Goal: Task Accomplishment & Management: Manage account settings

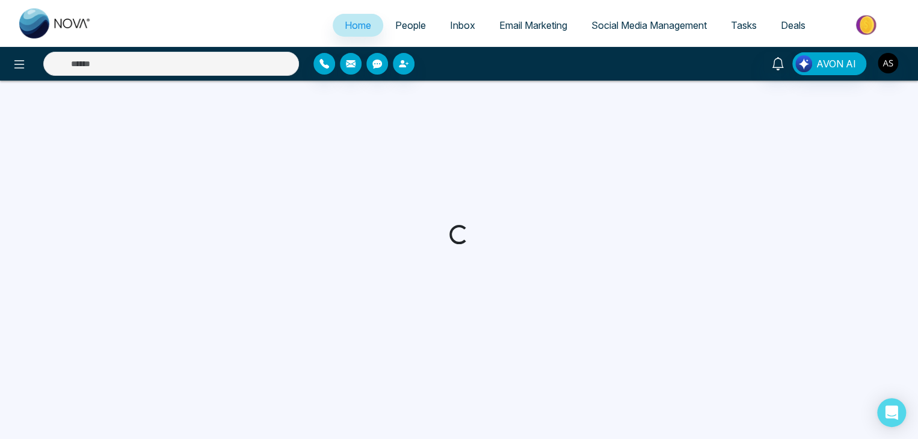
select select "*"
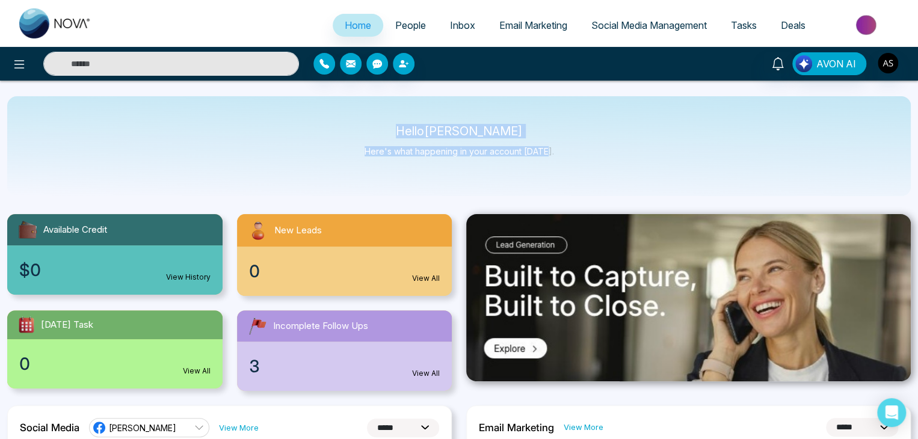
drag, startPoint x: 546, startPoint y: 152, endPoint x: 414, endPoint y: 126, distance: 134.9
click at [414, 126] on div "Hello Alin Shah Here's what happening in your account today." at bounding box center [459, 146] width 189 height 40
click at [414, 126] on p "Hello Alin Shah" at bounding box center [459, 131] width 189 height 10
drag, startPoint x: 414, startPoint y: 126, endPoint x: 557, endPoint y: 169, distance: 149.4
click at [557, 169] on div "Hello Alin Shah Here's what happening in your account today." at bounding box center [459, 146] width 904 height 100
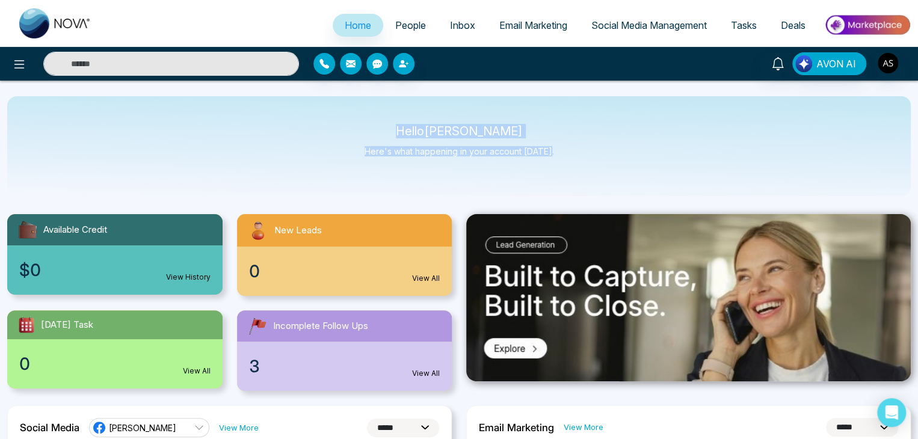
click at [557, 169] on div "Hello Alin Shah Here's what happening in your account today." at bounding box center [459, 146] width 904 height 100
drag, startPoint x: 414, startPoint y: 140, endPoint x: 570, endPoint y: 152, distance: 156.9
click at [570, 152] on div "Hello Alin Shah Here's what happening in your account today." at bounding box center [459, 146] width 904 height 100
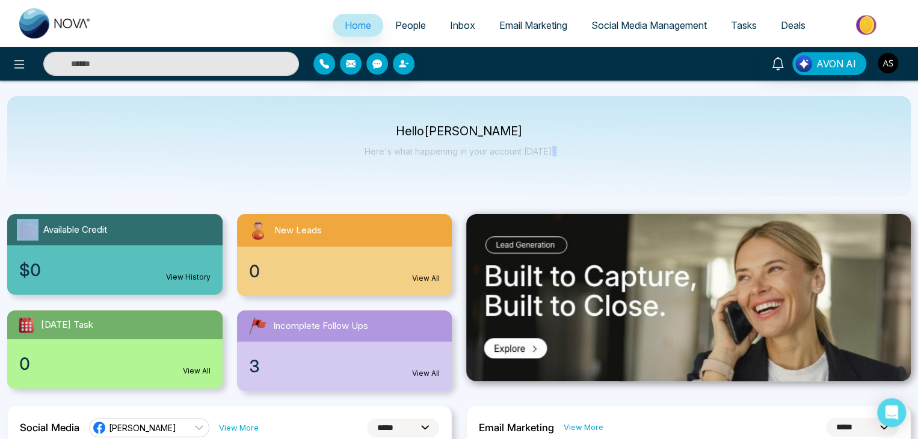
click at [570, 152] on div "Hello Alin Shah Here's what happening in your account today." at bounding box center [459, 146] width 904 height 100
drag, startPoint x: 4, startPoint y: 73, endPoint x: 19, endPoint y: 73, distance: 14.5
click at [19, 73] on div at bounding box center [153, 64] width 306 height 24
click at [19, 73] on button at bounding box center [19, 64] width 24 height 24
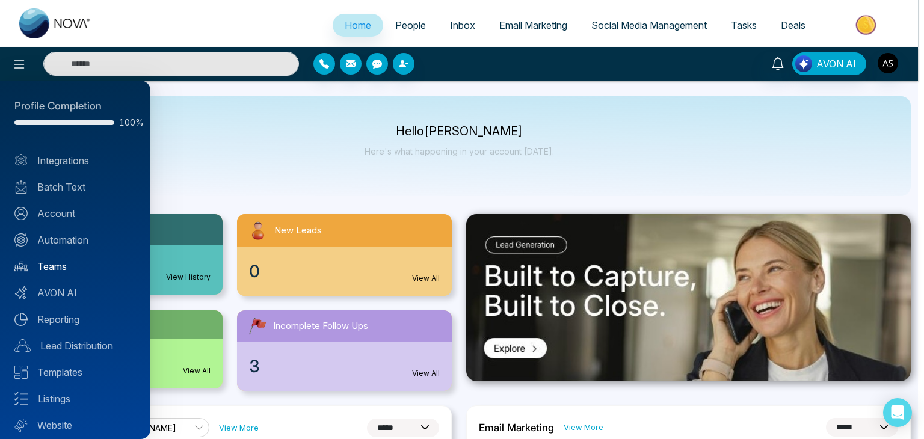
scroll to position [34, 0]
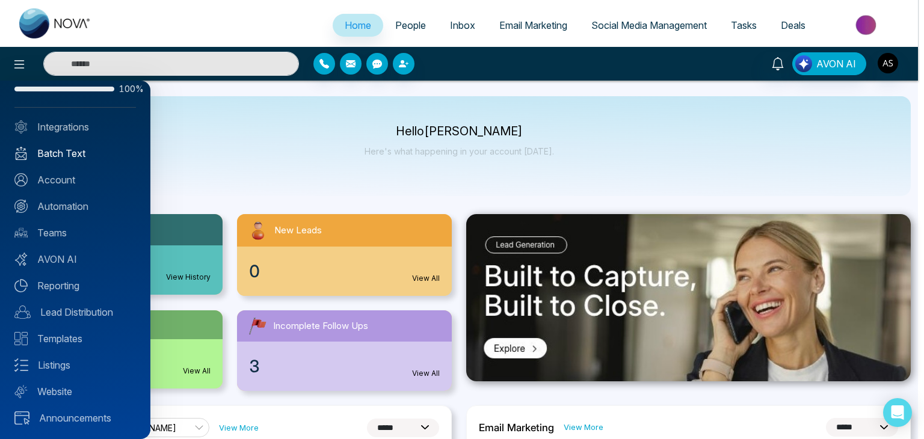
click at [91, 155] on link "Batch Text" at bounding box center [75, 153] width 122 height 14
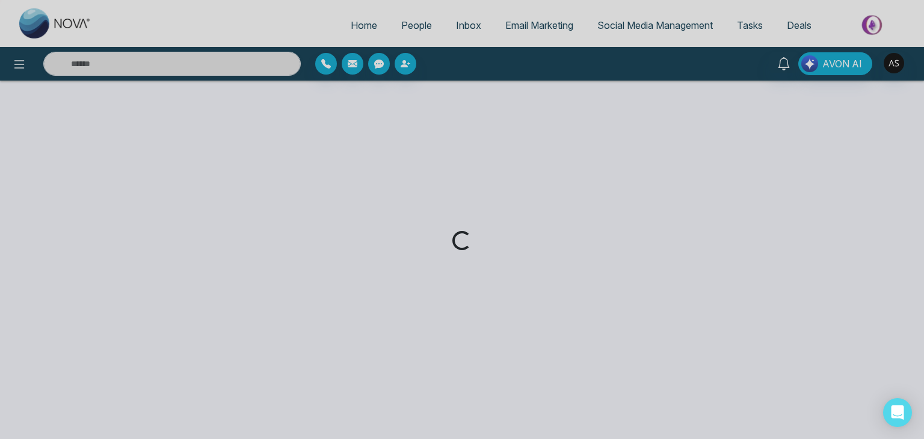
click at [568, 229] on div "Loading..." at bounding box center [462, 219] width 924 height 439
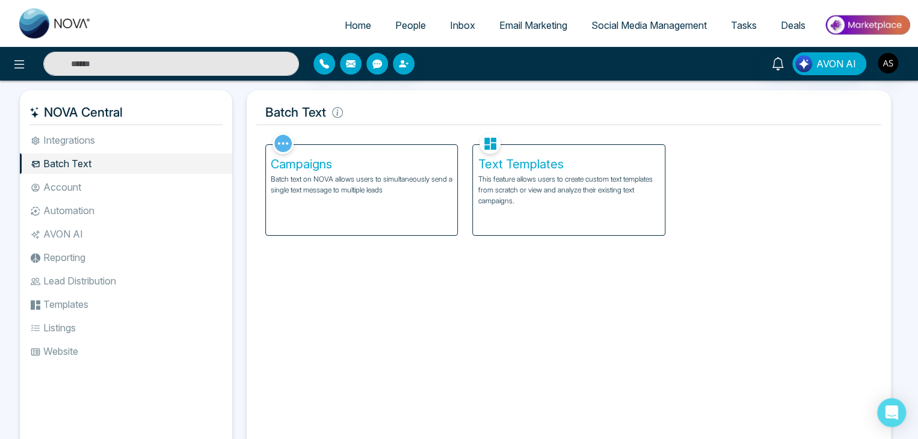
click at [505, 177] on p "This feature allows users to create custom text templates from scratch or view …" at bounding box center [569, 190] width 182 height 32
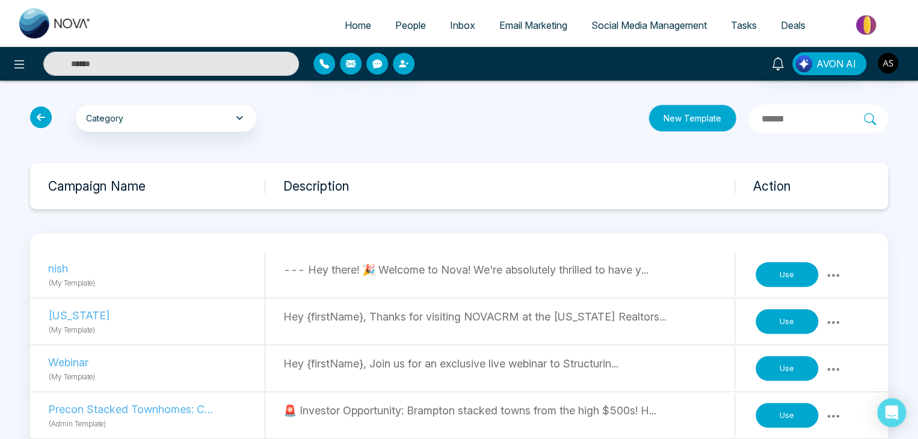
click at [670, 125] on button "New Template" at bounding box center [693, 118] width 88 height 27
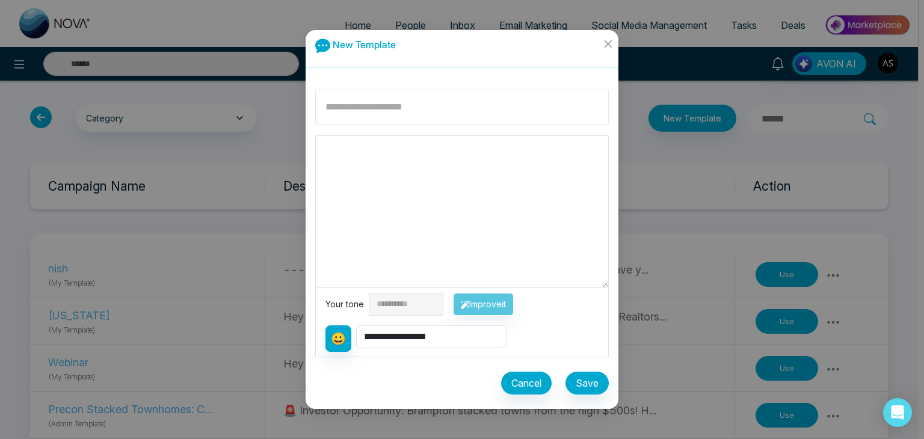
click at [497, 116] on input at bounding box center [462, 107] width 294 height 35
click at [605, 44] on icon "close" at bounding box center [608, 44] width 10 height 10
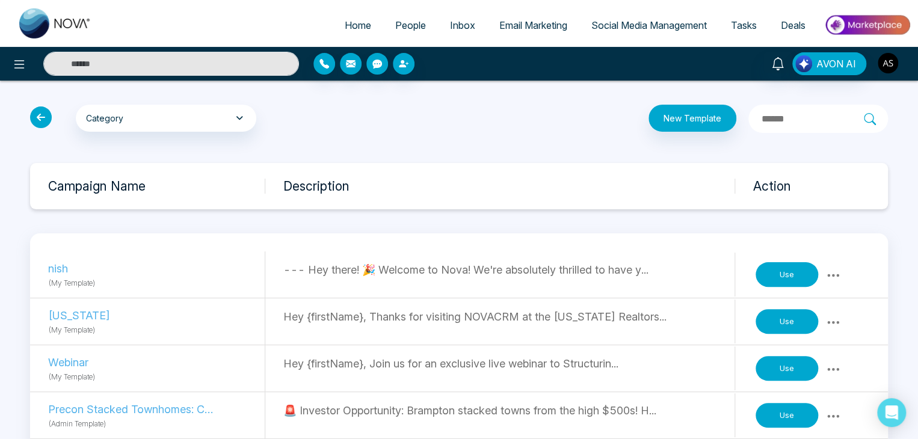
click at [887, 70] on img "button" at bounding box center [888, 63] width 20 height 20
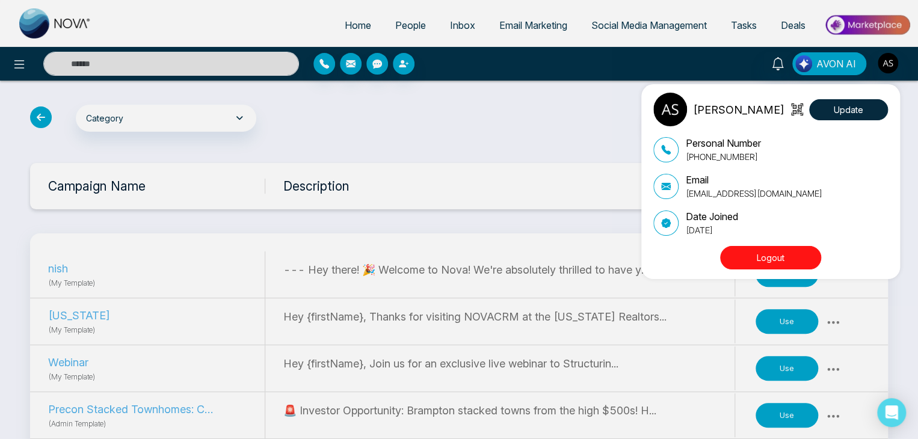
click at [887, 70] on div "Alin Shah Update Personal Number +14376616013 Email alin@mmnovatech.com Date Jo…" at bounding box center [459, 219] width 918 height 439
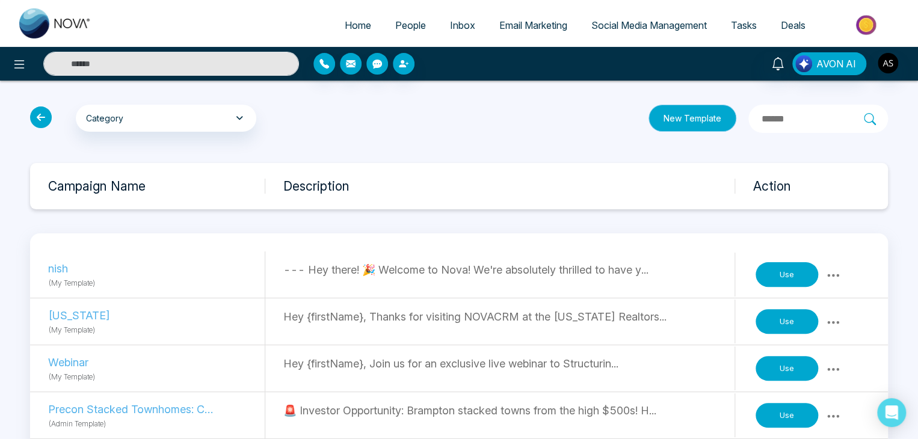
click at [658, 117] on button "New Template" at bounding box center [693, 118] width 88 height 27
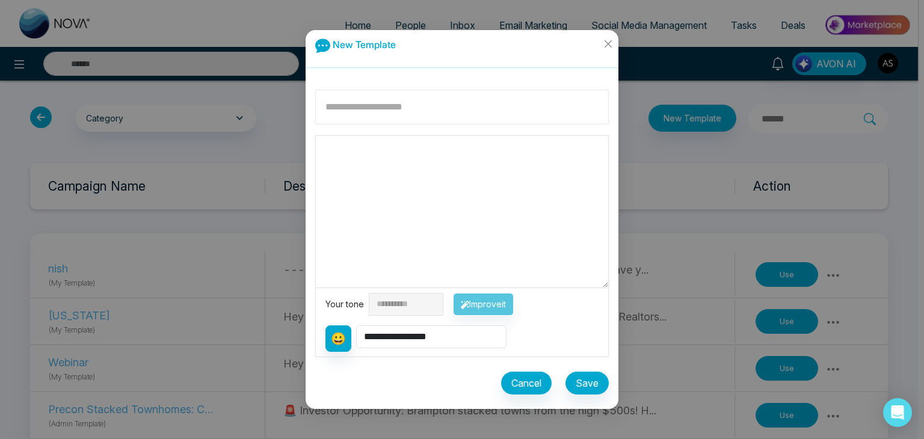
click at [529, 110] on input at bounding box center [462, 107] width 294 height 35
type input "******"
click at [497, 183] on textarea at bounding box center [462, 212] width 292 height 152
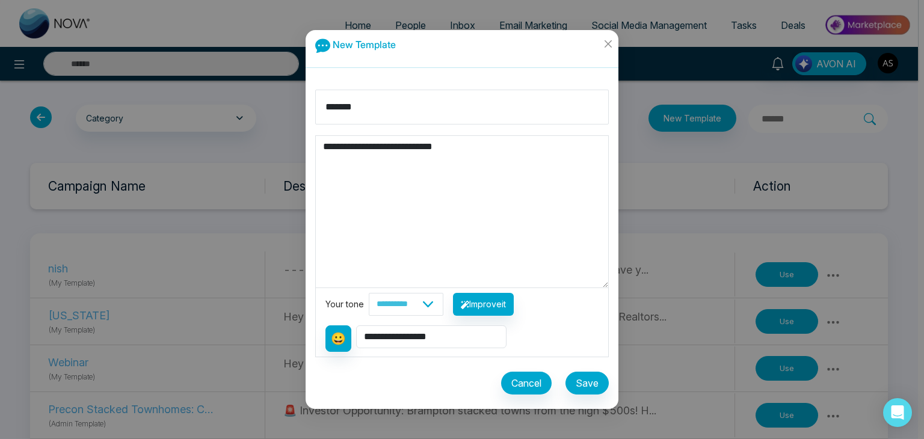
type textarea "**********"
click at [448, 334] on select "**********" at bounding box center [431, 336] width 150 height 23
click at [539, 213] on textarea "**********" at bounding box center [462, 212] width 292 height 152
click at [443, 303] on select "**********" at bounding box center [406, 304] width 75 height 23
select select "*******"
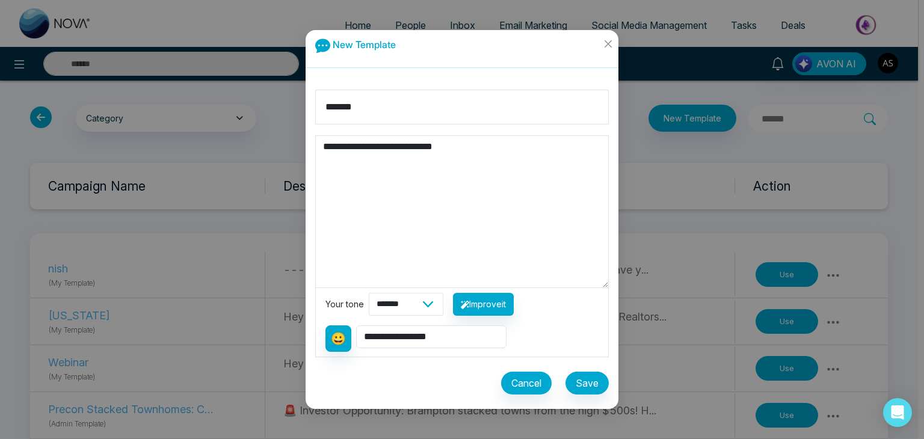
click at [369, 293] on select "**********" at bounding box center [406, 304] width 75 height 23
click at [514, 304] on button "Improve it" at bounding box center [483, 304] width 61 height 23
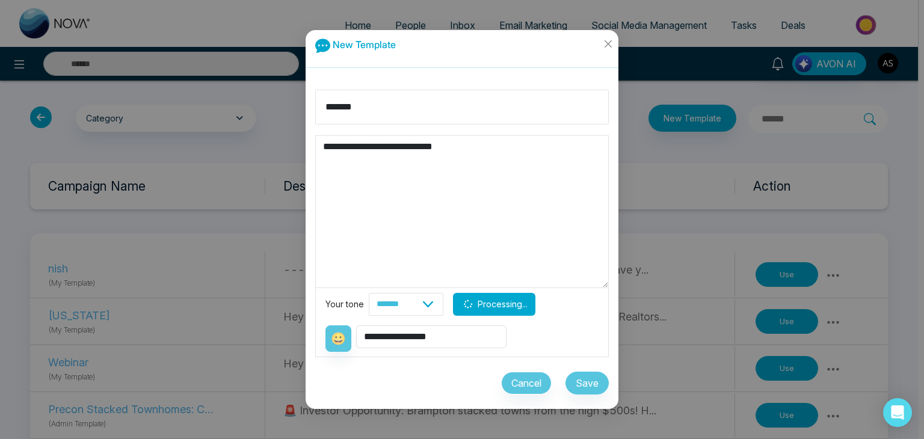
type textarea "**********"
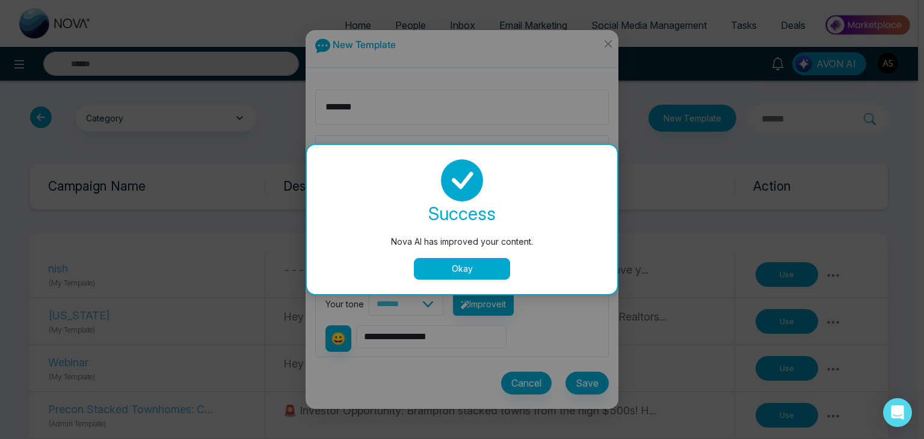
click at [495, 269] on button "Okay" at bounding box center [462, 269] width 96 height 22
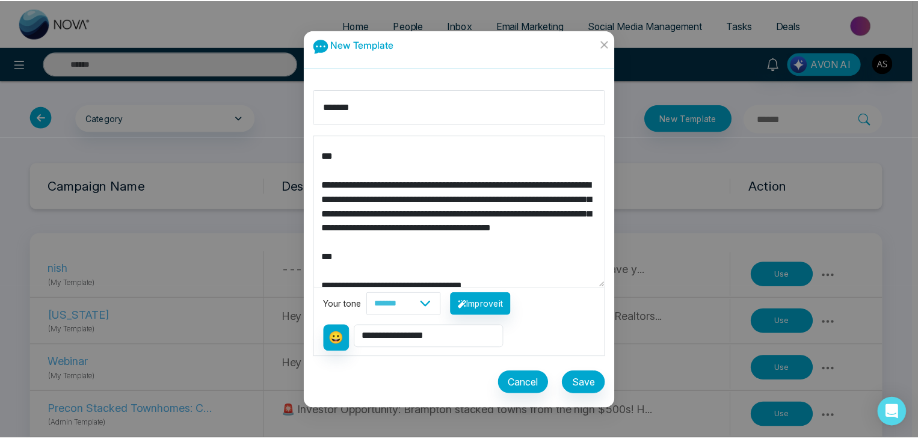
scroll to position [72, 0]
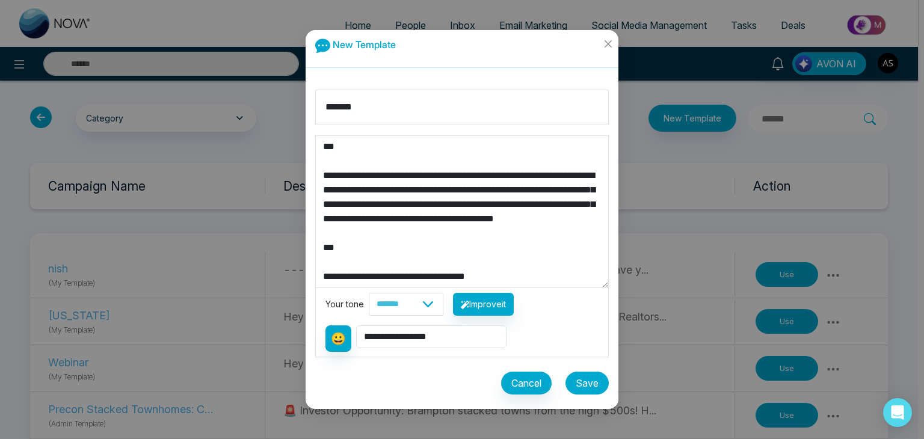
click at [575, 378] on button "Save" at bounding box center [586, 383] width 43 height 23
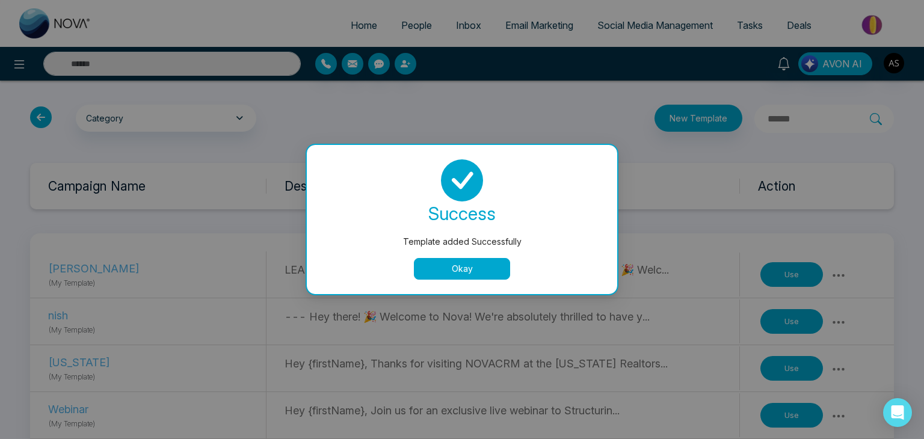
click at [488, 271] on button "Okay" at bounding box center [462, 269] width 96 height 22
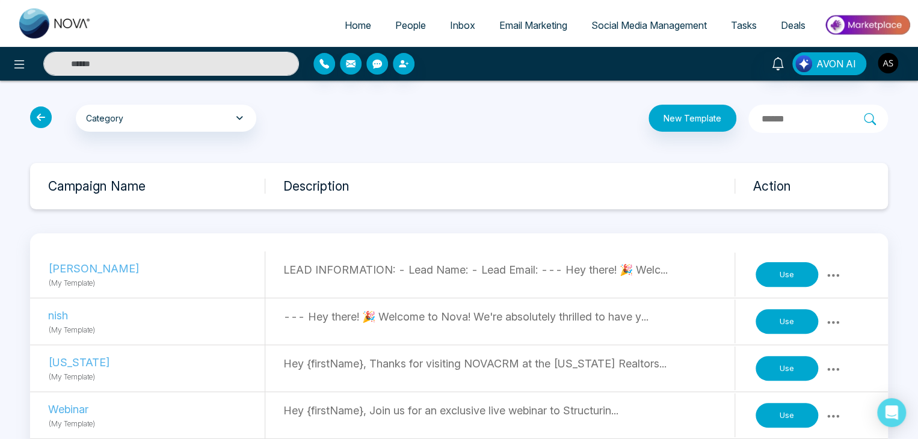
click at [48, 114] on icon at bounding box center [41, 117] width 22 height 22
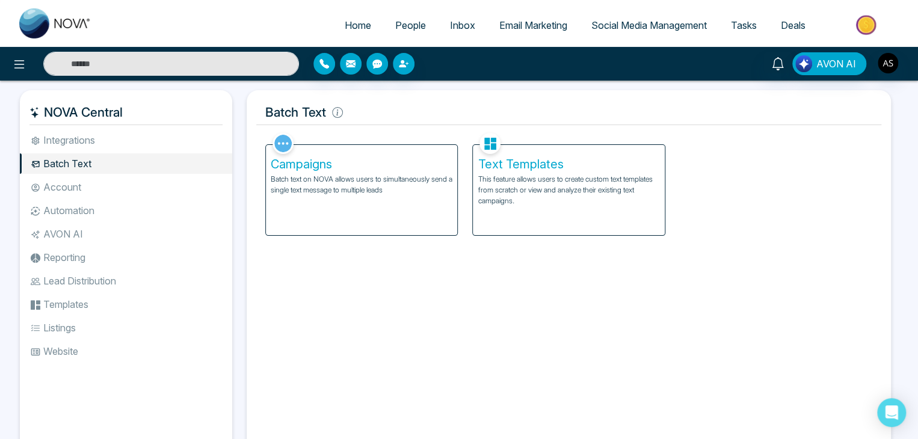
click at [515, 193] on p "This feature allows users to create custom text templates from scratch or view …" at bounding box center [569, 190] width 182 height 32
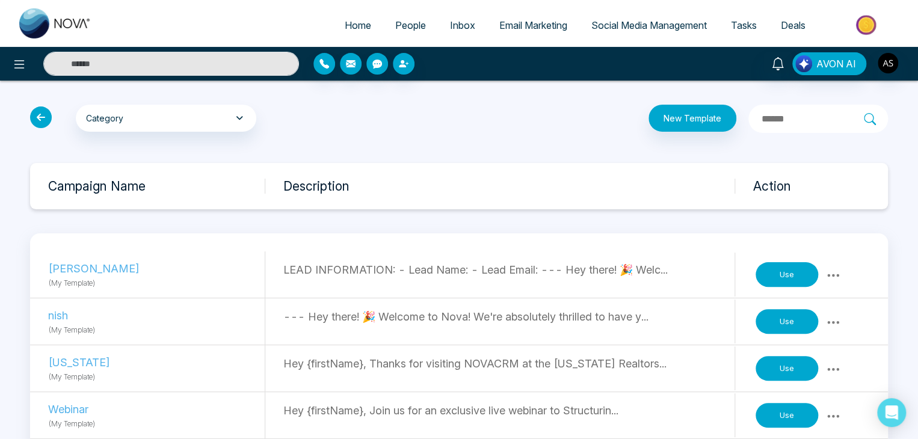
click at [45, 112] on icon at bounding box center [41, 117] width 22 height 22
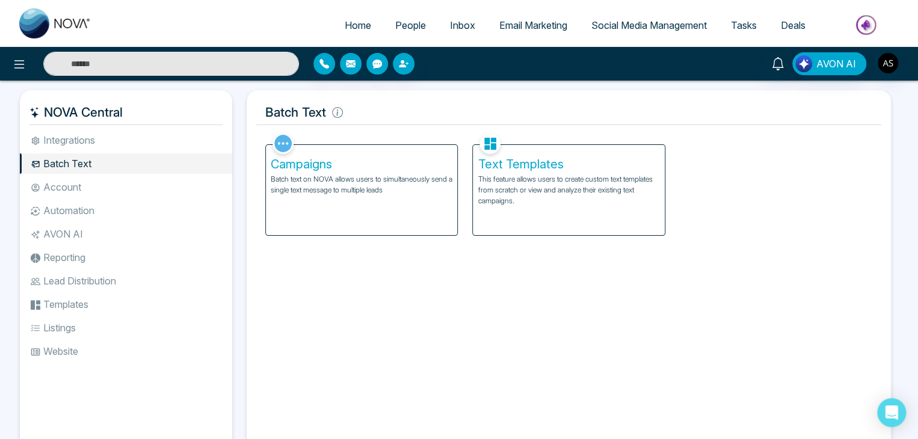
click at [156, 208] on li "Automation" at bounding box center [126, 210] width 212 height 20
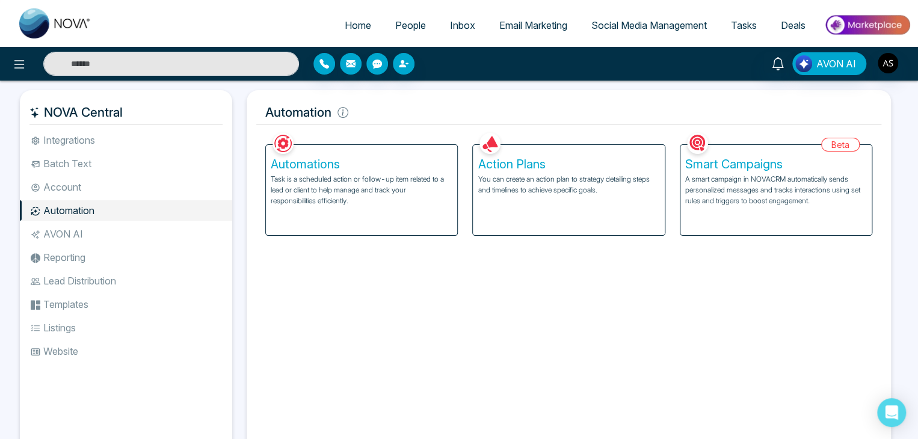
click at [440, 200] on p "Task is a scheduled action or follow-up item related to a lead or client to hel…" at bounding box center [362, 190] width 182 height 32
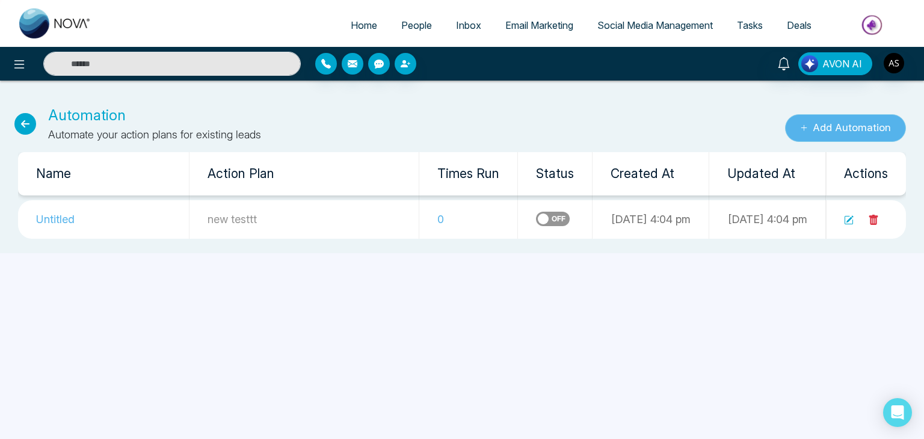
click at [851, 126] on button "Add Automation" at bounding box center [845, 128] width 121 height 28
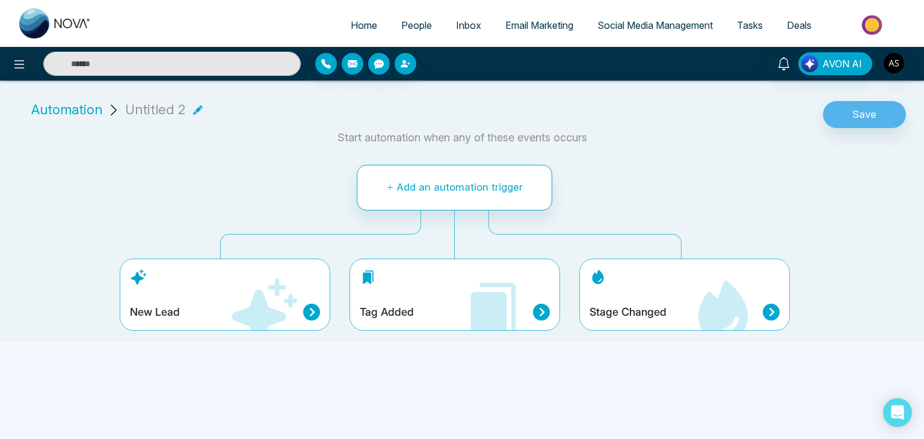
click at [51, 111] on span "Automation" at bounding box center [66, 110] width 71 height 20
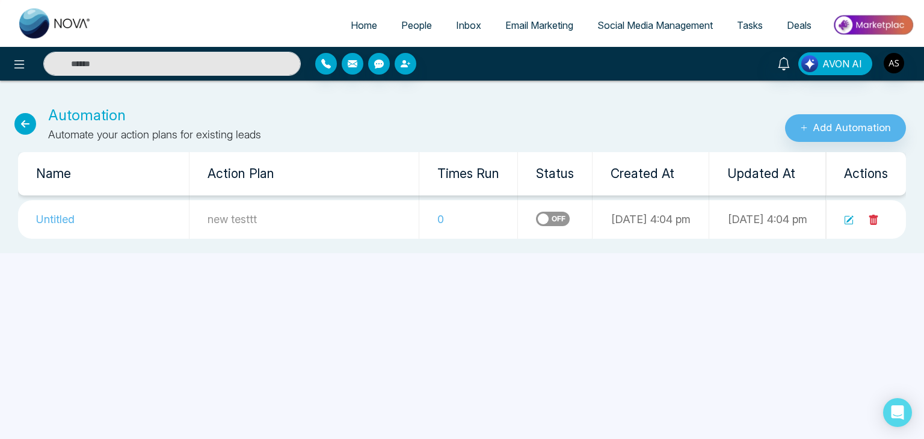
click at [24, 117] on icon at bounding box center [25, 124] width 22 height 22
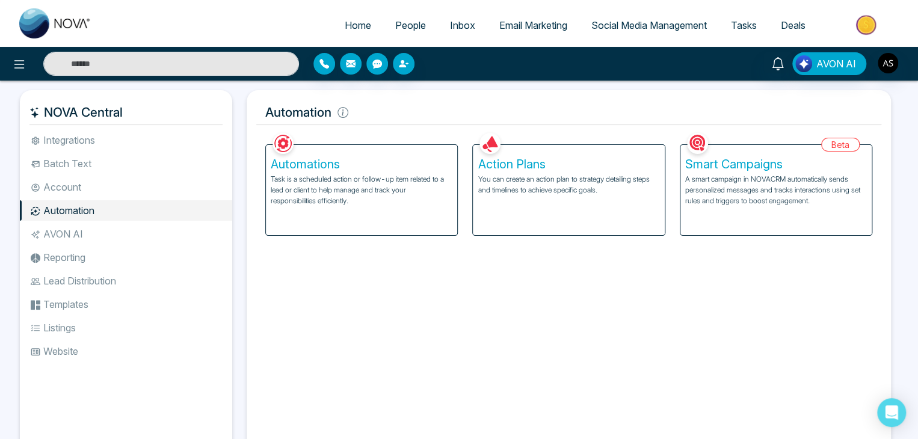
click at [488, 199] on div "Action Plans You can create an action plan to strategy detailing steps and time…" at bounding box center [568, 190] width 191 height 90
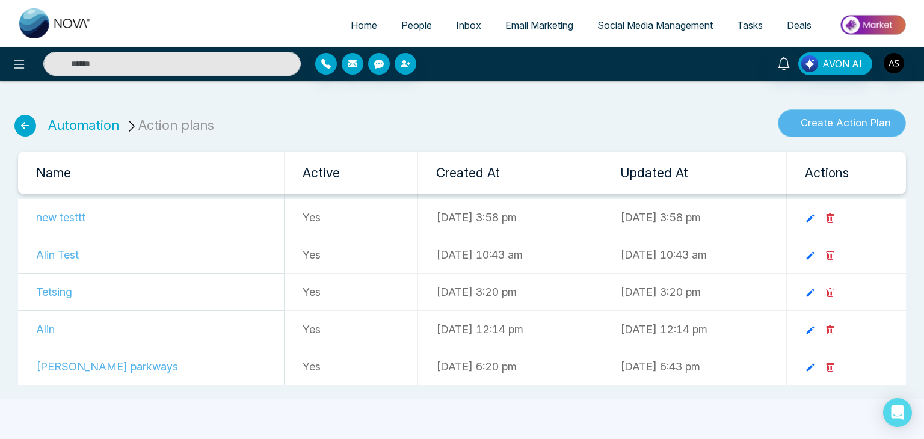
click at [864, 126] on button "Create Action Plan" at bounding box center [842, 123] width 128 height 28
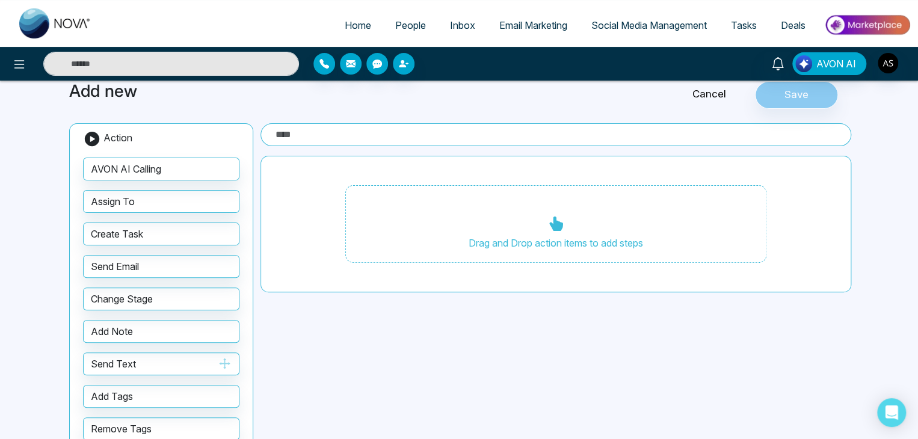
scroll to position [75, 0]
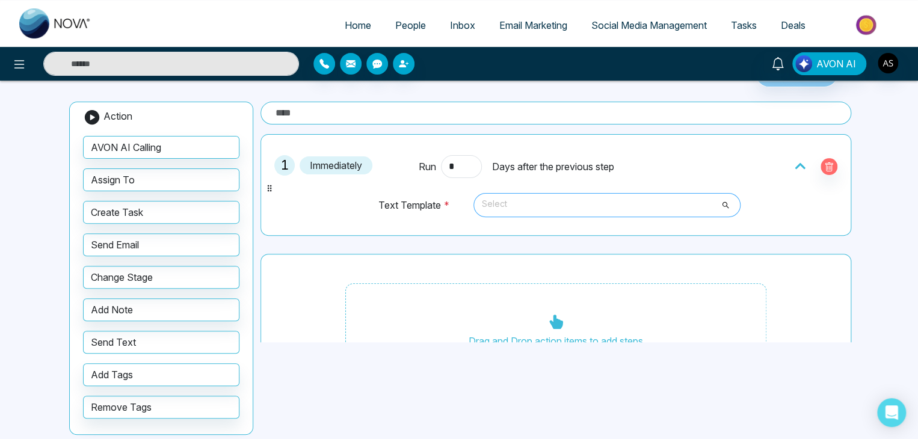
click at [570, 206] on span "Select" at bounding box center [607, 205] width 250 height 20
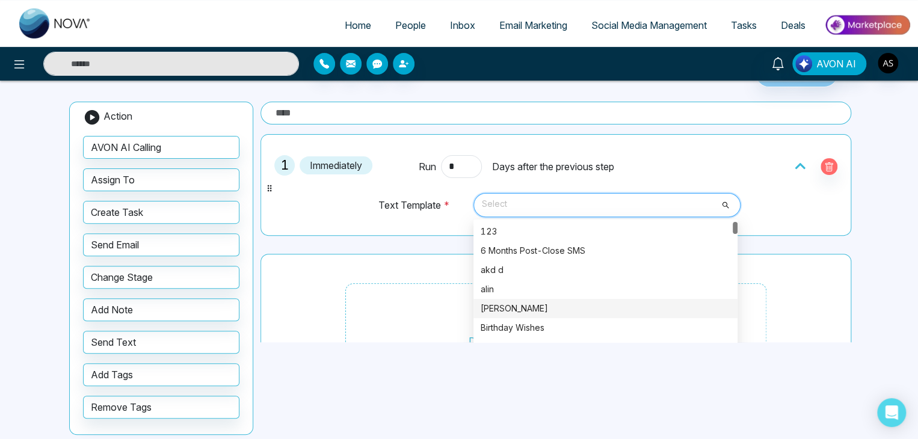
click at [558, 299] on div "alin s" at bounding box center [605, 308] width 264 height 19
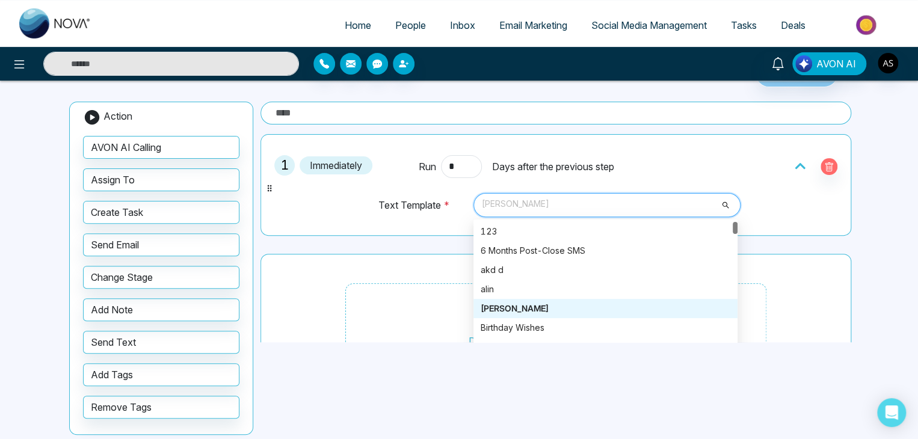
click at [582, 210] on span "alin s" at bounding box center [607, 205] width 250 height 20
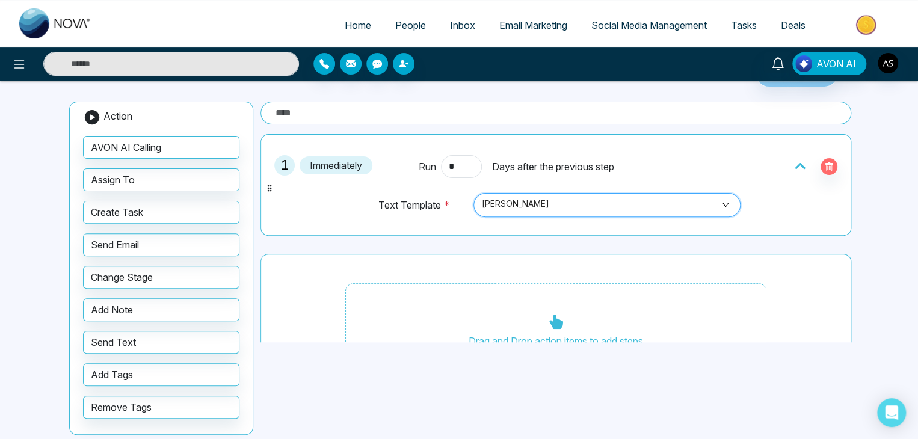
click at [582, 210] on span "alin s" at bounding box center [607, 205] width 250 height 20
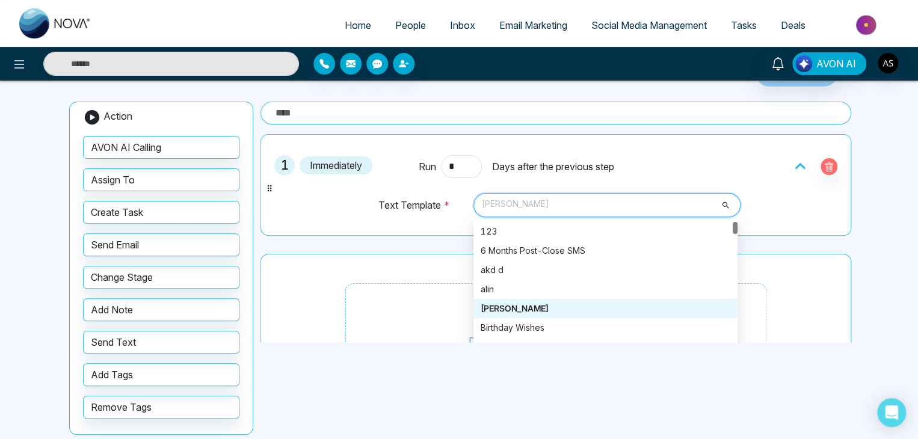
click at [582, 210] on span "alin s" at bounding box center [607, 205] width 250 height 20
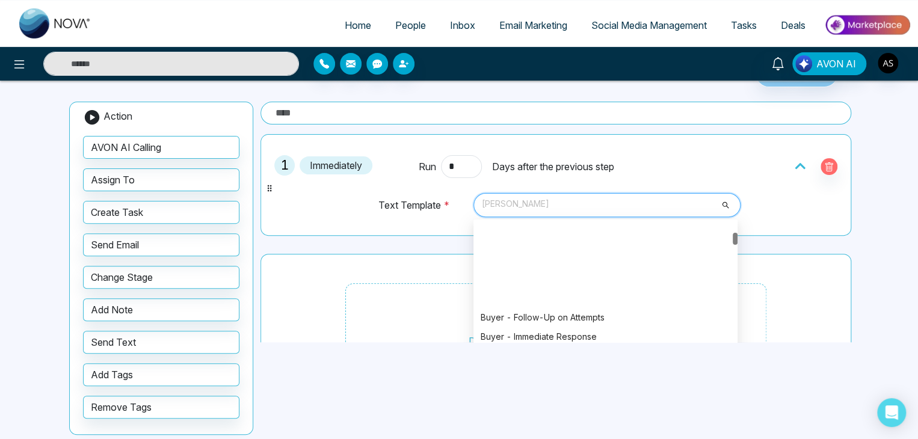
scroll to position [0, 0]
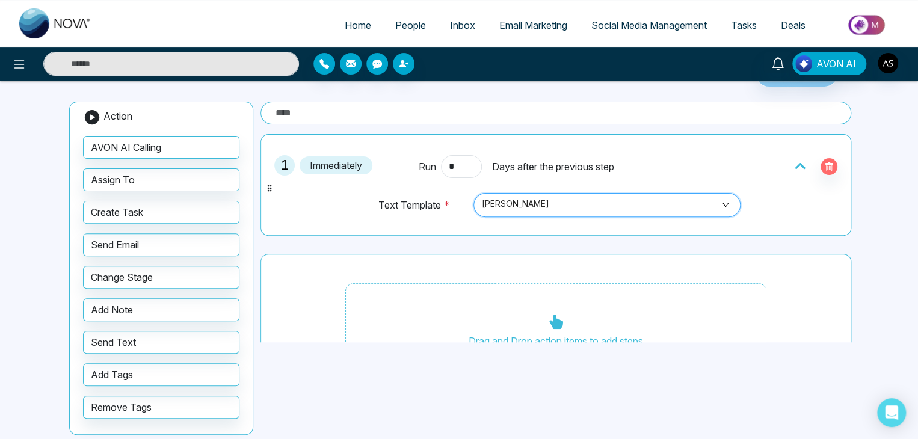
click at [611, 208] on span "alin s" at bounding box center [607, 205] width 250 height 20
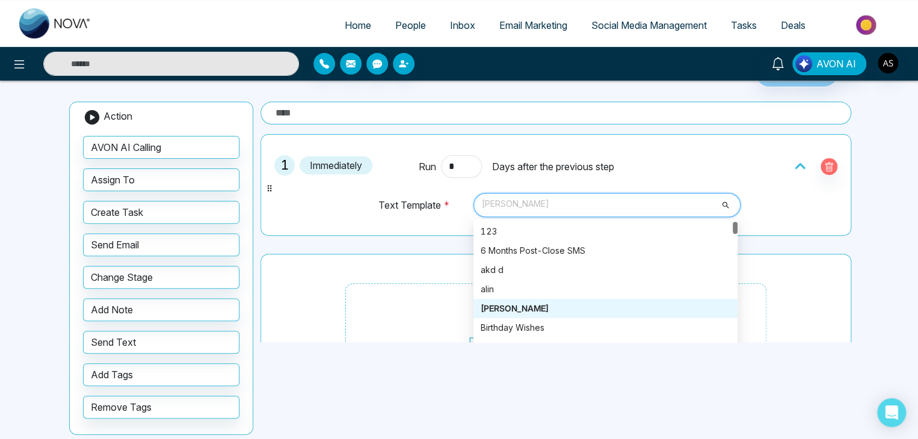
click at [611, 208] on span "alin s" at bounding box center [607, 205] width 250 height 20
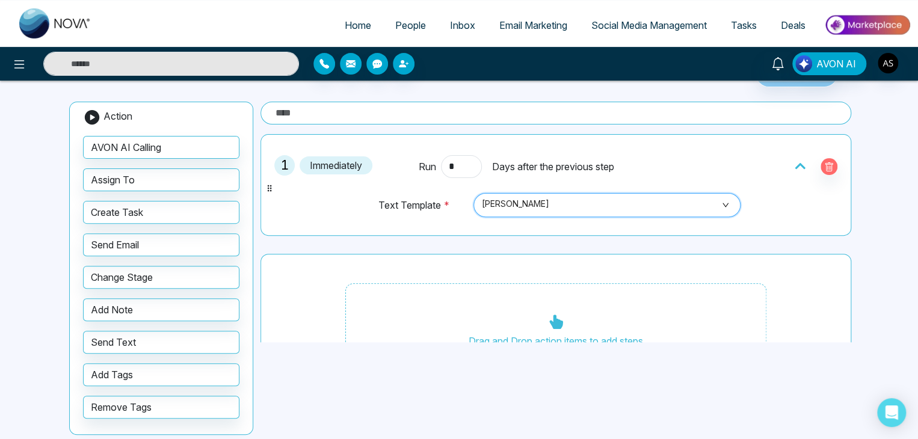
click at [611, 208] on span "alin s" at bounding box center [607, 205] width 250 height 20
click at [692, 155] on div "Run * Days after the previous step" at bounding box center [555, 166] width 289 height 23
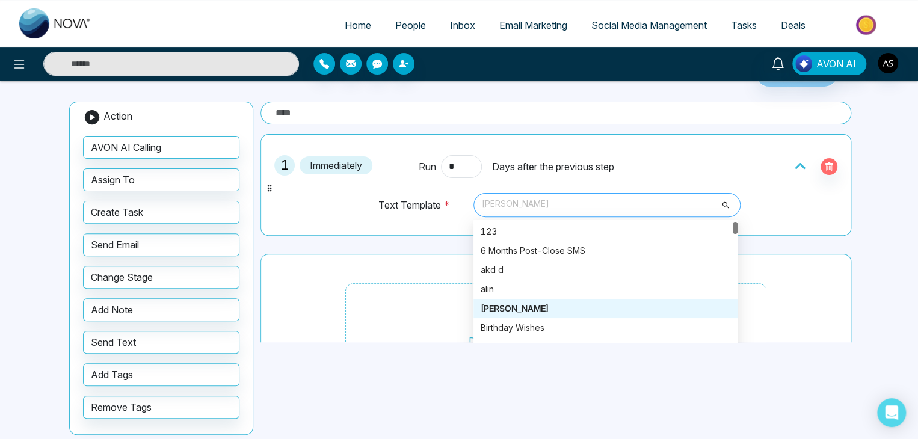
click at [582, 197] on span "alin s" at bounding box center [607, 205] width 250 height 20
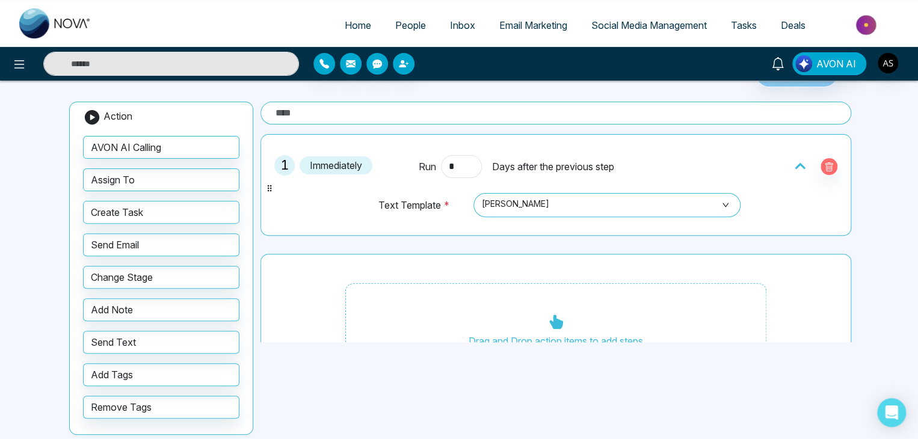
click at [397, 221] on td "Text Template *" at bounding box center [423, 211] width 91 height 37
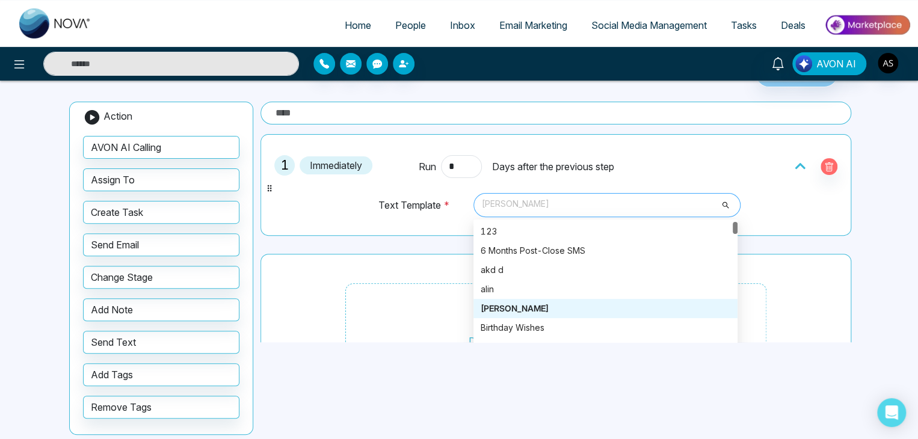
click at [713, 198] on span "alin s" at bounding box center [607, 205] width 250 height 20
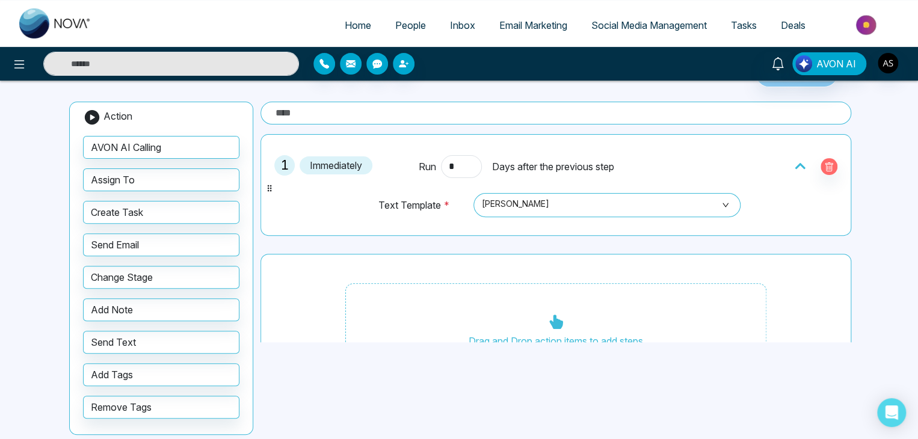
click at [789, 192] on div "1 Immediately Run * Days after the previous step Text Template * alin s 269 992…" at bounding box center [556, 185] width 578 height 88
click at [710, 201] on span "alin s" at bounding box center [607, 205] width 250 height 20
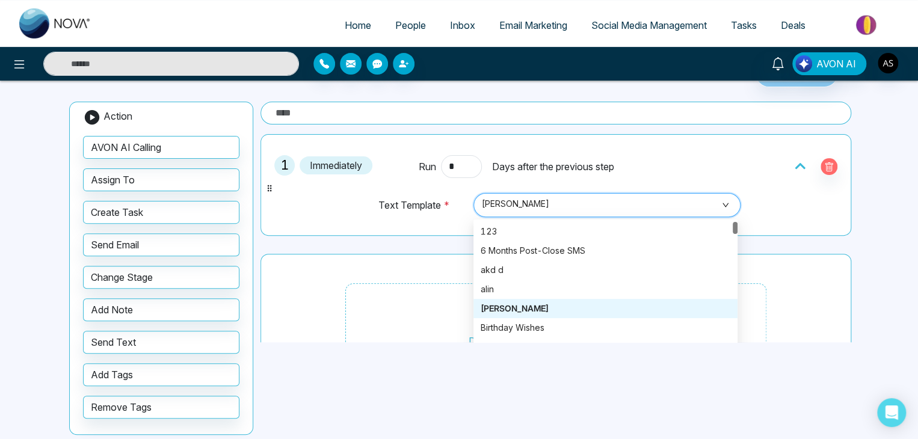
click at [710, 201] on span "alin s" at bounding box center [607, 205] width 250 height 20
click at [577, 214] on span at bounding box center [603, 205] width 244 height 23
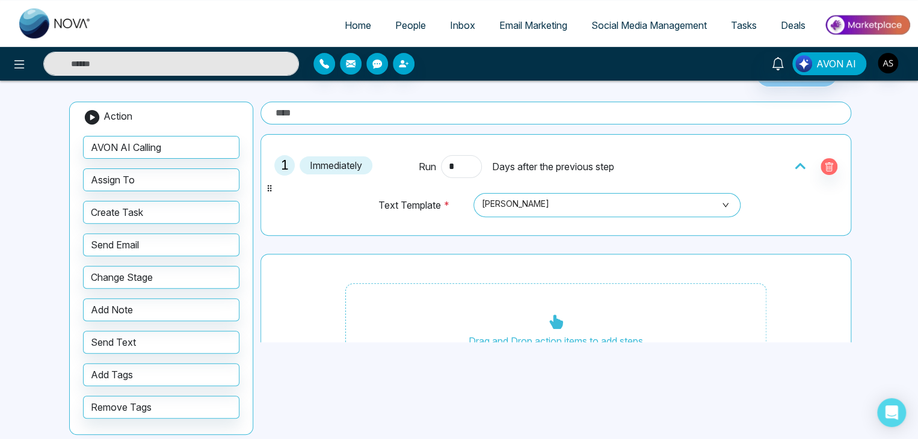
click at [455, 224] on td "Text Template *" at bounding box center [423, 211] width 91 height 37
click at [823, 160] on button "button" at bounding box center [829, 166] width 17 height 17
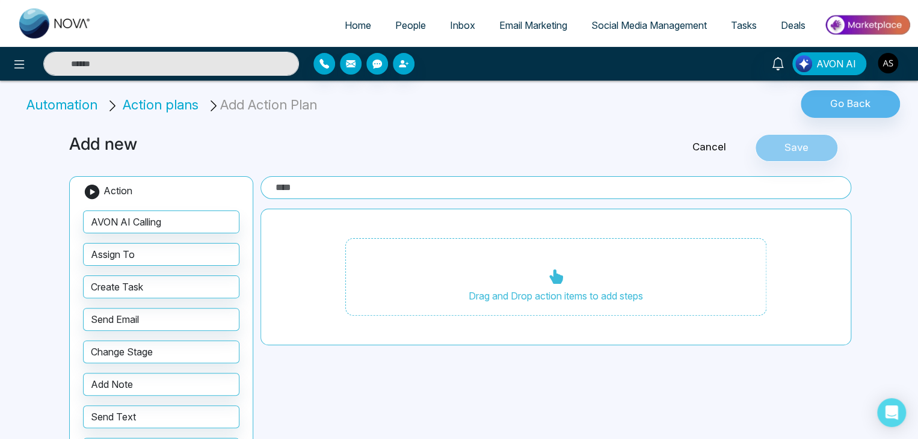
click at [349, 17] on link "Home" at bounding box center [358, 25] width 51 height 23
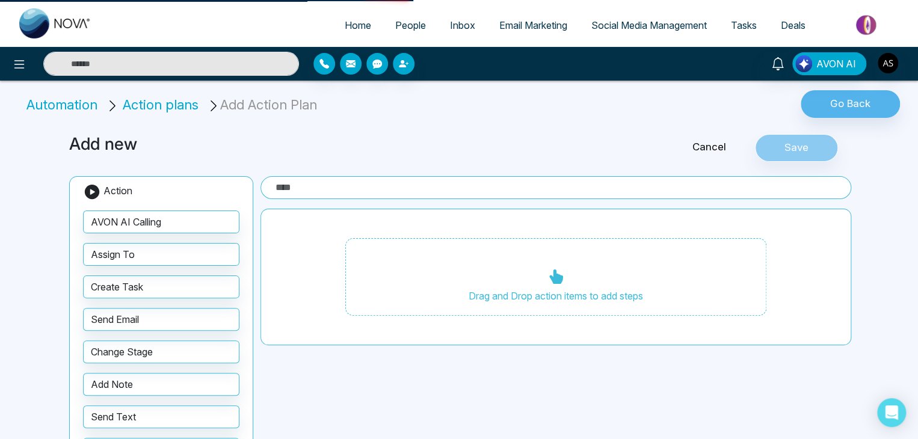
select select "*"
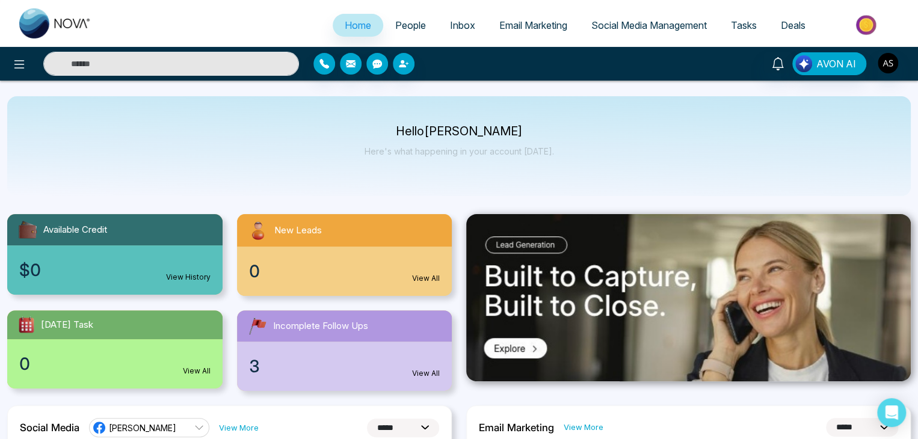
click at [547, 153] on p "Here's what happening in your account today." at bounding box center [459, 151] width 189 height 10
drag, startPoint x: 550, startPoint y: 154, endPoint x: 418, endPoint y: 124, distance: 136.3
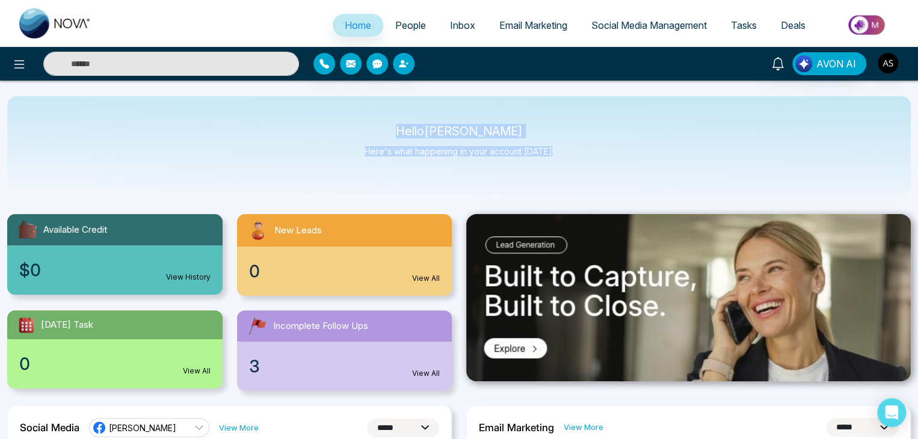
click at [418, 124] on div "Hello Alin Shah Here's what happening in your account today." at bounding box center [459, 146] width 904 height 100
click at [418, 126] on p "Hello Alin Shah" at bounding box center [459, 131] width 189 height 10
drag, startPoint x: 418, startPoint y: 124, endPoint x: 630, endPoint y: 161, distance: 216.1
click at [630, 161] on div "Hello Alin Shah Here's what happening in your account today." at bounding box center [459, 146] width 904 height 100
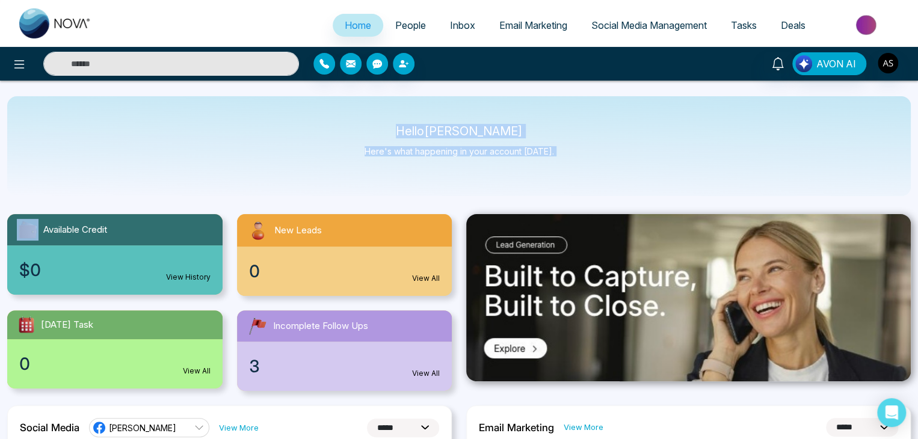
drag, startPoint x: 630, startPoint y: 161, endPoint x: 412, endPoint y: 121, distance: 222.0
click at [412, 121] on div "Hello Alin Shah Here's what happening in your account today." at bounding box center [459, 146] width 904 height 100
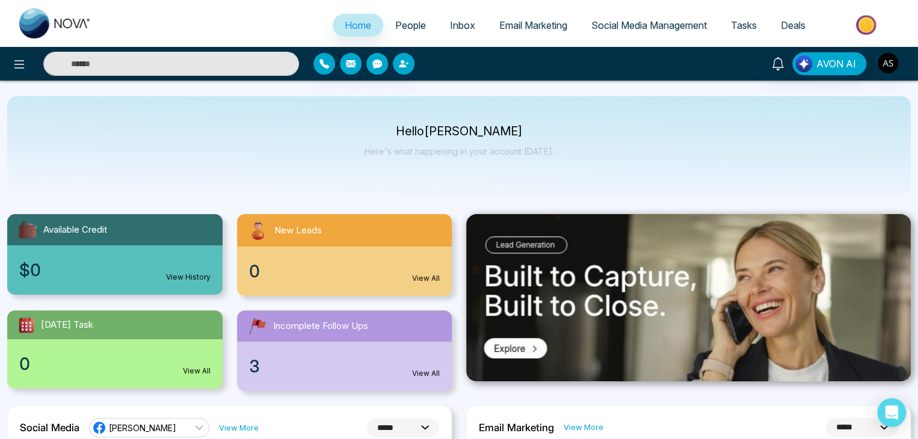
click at [412, 121] on div "Hello Alin Shah Here's what happening in your account today." at bounding box center [459, 146] width 904 height 100
drag, startPoint x: 412, startPoint y: 121, endPoint x: 528, endPoint y: 149, distance: 118.9
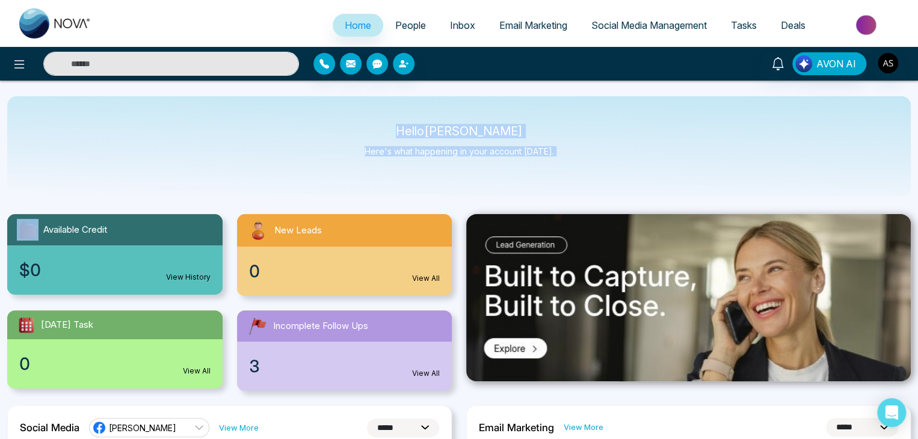
click at [528, 149] on div "Hello Alin Shah Here's what happening in your account today." at bounding box center [459, 146] width 904 height 100
click at [528, 149] on p "Here's what happening in your account today." at bounding box center [459, 151] width 189 height 10
drag, startPoint x: 528, startPoint y: 149, endPoint x: 387, endPoint y: 121, distance: 143.6
click at [387, 121] on div "Hello Alin Shah Here's what happening in your account today." at bounding box center [459, 146] width 904 height 100
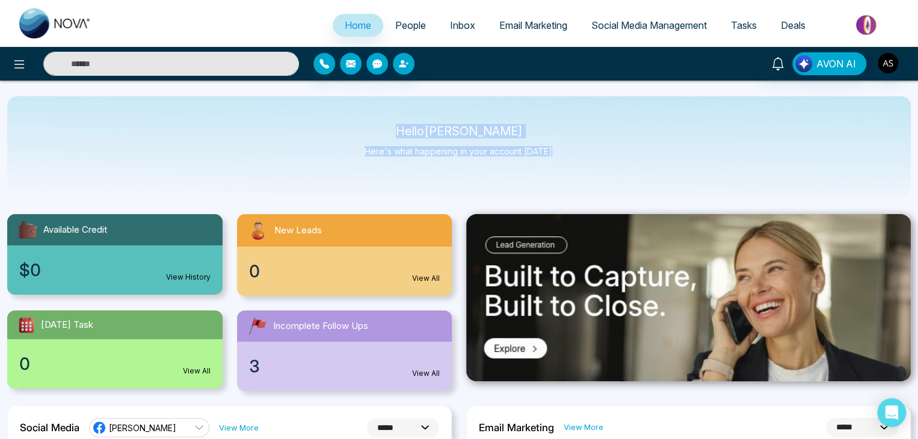
drag, startPoint x: 387, startPoint y: 121, endPoint x: 600, endPoint y: 161, distance: 216.6
click at [600, 161] on div "Hello Alin Shah Here's what happening in your account today." at bounding box center [459, 146] width 904 height 100
drag, startPoint x: 583, startPoint y: 164, endPoint x: 392, endPoint y: 104, distance: 200.0
click at [392, 104] on div "Hello Alin Shah Here's what happening in your account today." at bounding box center [459, 146] width 904 height 100
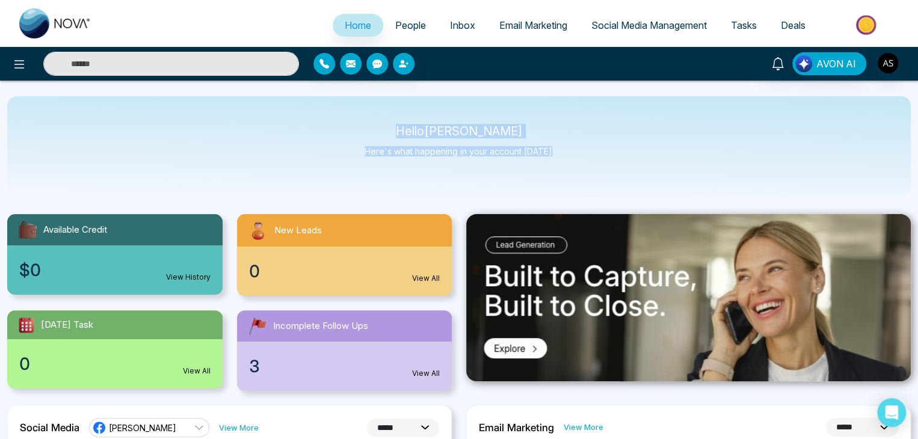
click at [392, 104] on div "Hello Alin Shah Here's what happening in your account today." at bounding box center [459, 146] width 904 height 100
drag, startPoint x: 392, startPoint y: 104, endPoint x: 556, endPoint y: 145, distance: 168.7
click at [556, 145] on div "Hello Alin Shah Here's what happening in your account today." at bounding box center [459, 146] width 904 height 100
drag, startPoint x: 556, startPoint y: 145, endPoint x: 375, endPoint y: 115, distance: 183.0
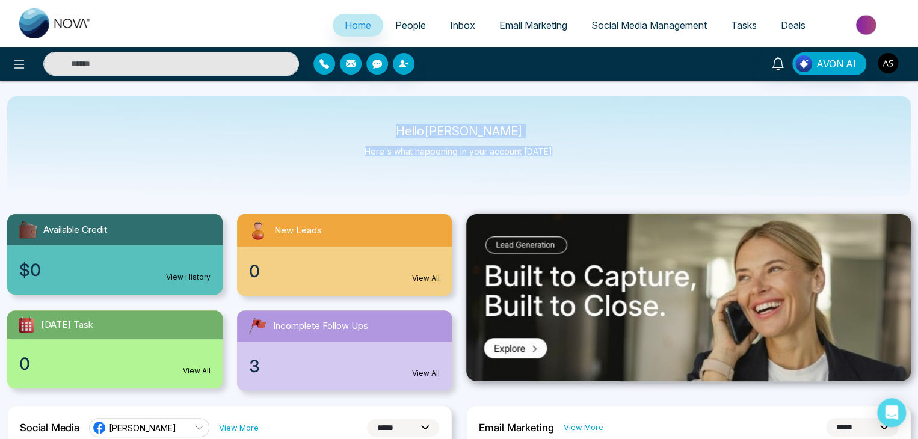
click at [375, 115] on div "Hello Alin Shah Here's what happening in your account today." at bounding box center [459, 146] width 904 height 100
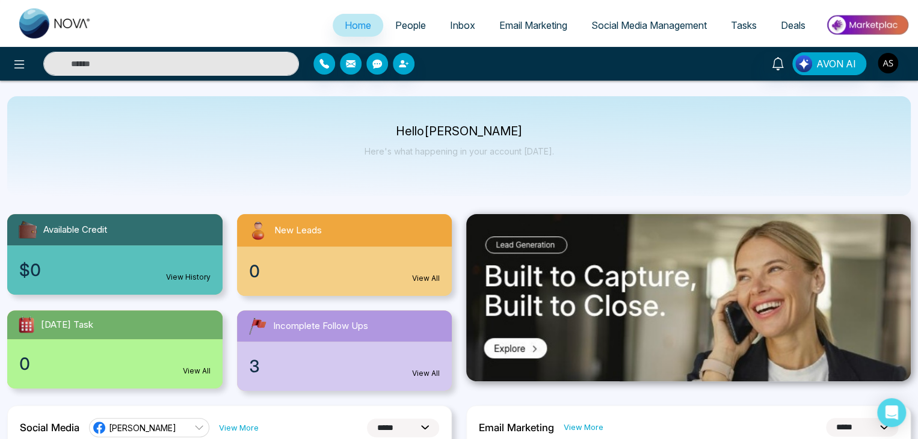
click at [422, 29] on link "People" at bounding box center [410, 25] width 55 height 23
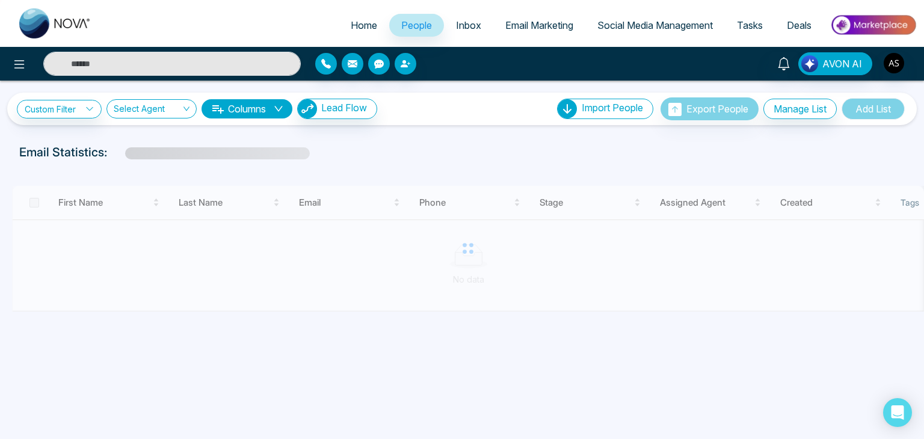
click at [493, 28] on link "Email Marketing" at bounding box center [539, 25] width 92 height 23
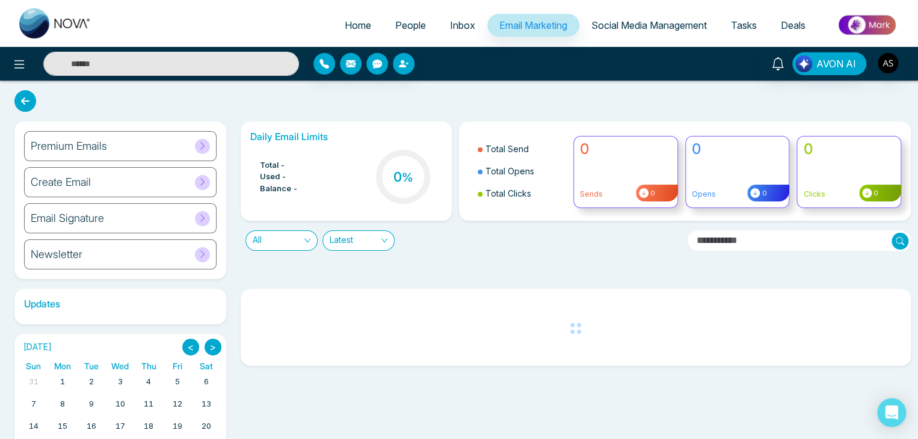
click at [365, 27] on link "Home" at bounding box center [358, 25] width 51 height 23
select select "*"
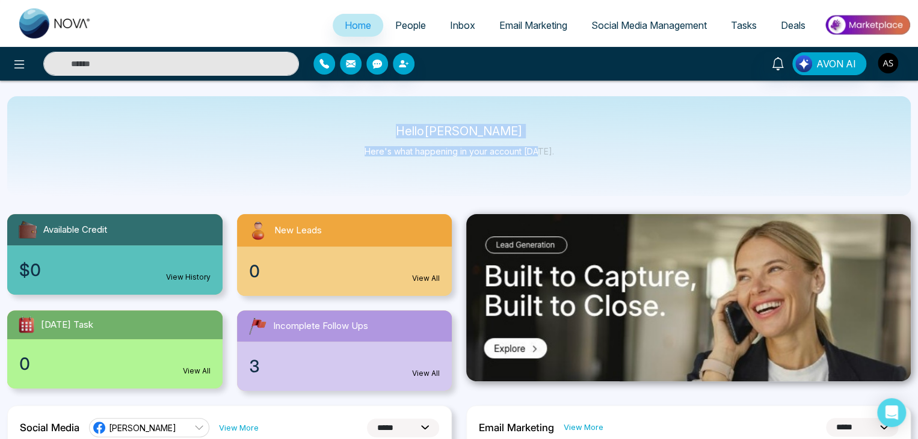
drag, startPoint x: 412, startPoint y: 136, endPoint x: 543, endPoint y: 147, distance: 131.6
click at [543, 147] on div "Hello Alin Shah Here's what happening in your account today." at bounding box center [459, 146] width 189 height 40
click at [543, 147] on p "Here's what happening in your account today." at bounding box center [459, 151] width 189 height 10
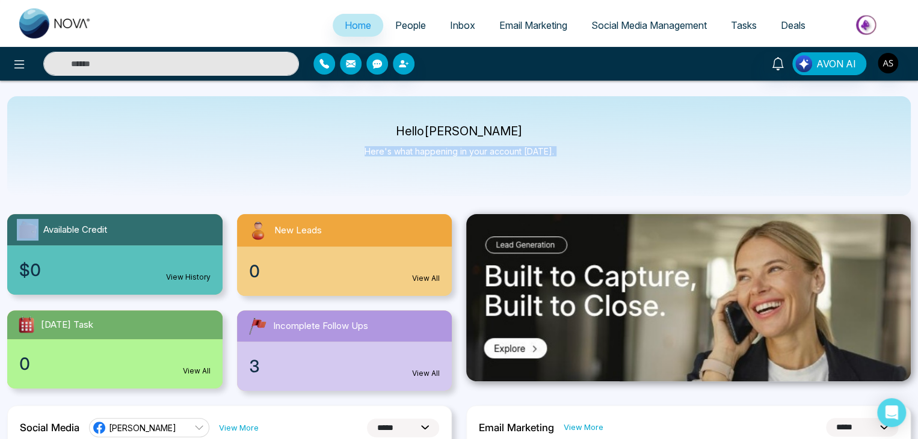
click at [543, 147] on p "Here's what happening in your account today." at bounding box center [459, 151] width 189 height 10
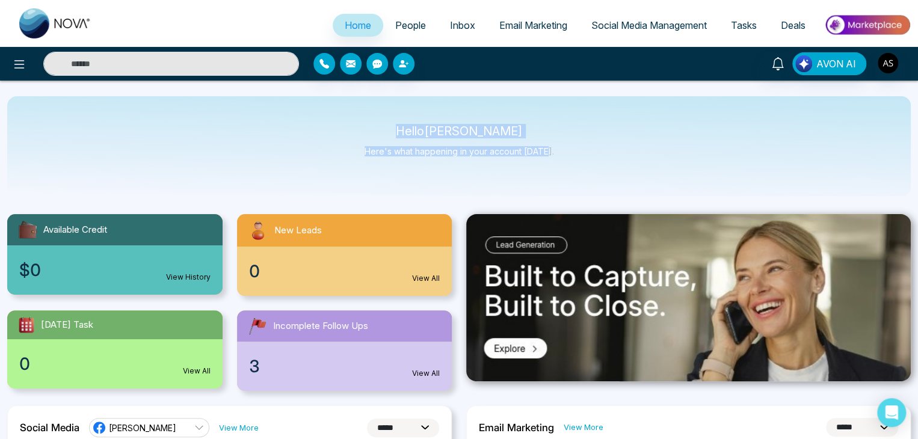
drag, startPoint x: 549, startPoint y: 152, endPoint x: 399, endPoint y: 105, distance: 156.8
click at [399, 105] on div "Hello Alin Shah Here's what happening in your account today." at bounding box center [459, 146] width 904 height 100
drag, startPoint x: 399, startPoint y: 105, endPoint x: 571, endPoint y: 158, distance: 180.0
click at [571, 158] on div "Hello Alin Shah Here's what happening in your account today." at bounding box center [459, 146] width 904 height 100
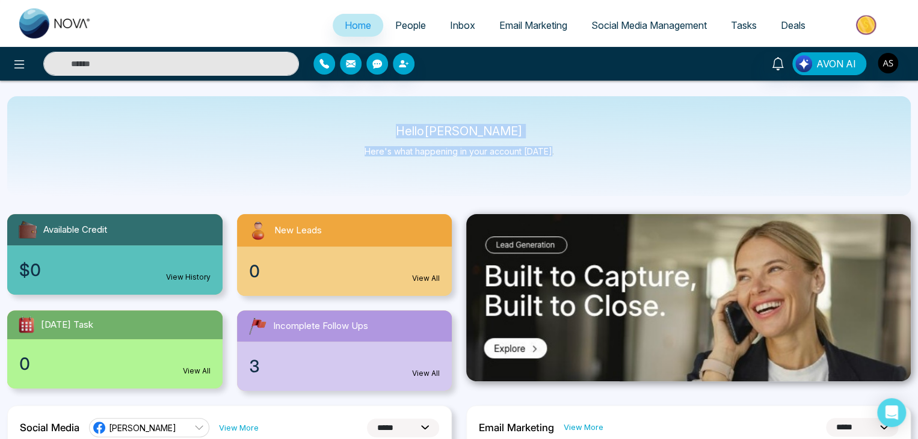
click at [571, 158] on div "Hello Alin Shah Here's what happening in your account today." at bounding box center [459, 146] width 904 height 100
drag, startPoint x: 571, startPoint y: 158, endPoint x: 402, endPoint y: 99, distance: 179.0
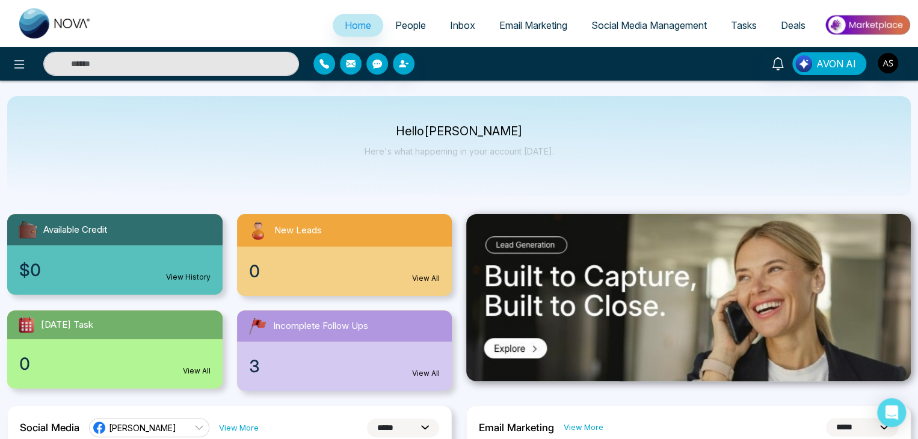
drag, startPoint x: 402, startPoint y: 99, endPoint x: 390, endPoint y: 116, distance: 20.2
click at [390, 116] on div "Hello Alin Shah Here's what happening in your account today." at bounding box center [459, 146] width 904 height 100
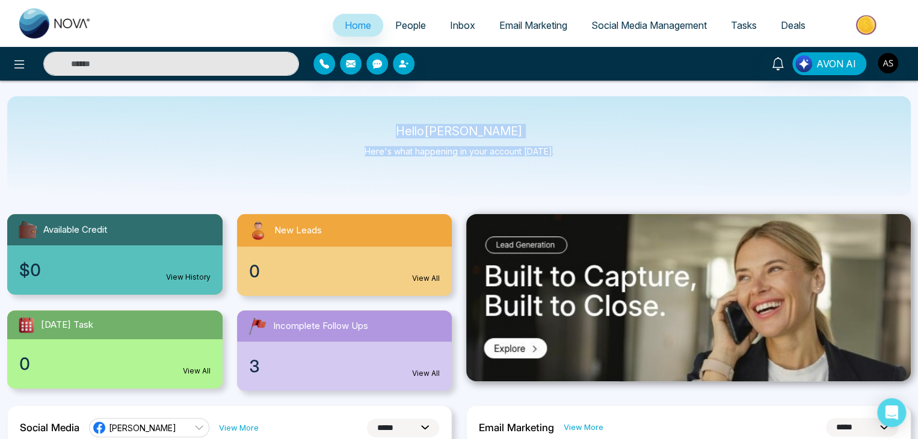
drag, startPoint x: 419, startPoint y: 126, endPoint x: 587, endPoint y: 157, distance: 170.0
click at [587, 157] on div "Hello Alin Shah Here's what happening in your account today." at bounding box center [459, 146] width 904 height 100
drag, startPoint x: 587, startPoint y: 157, endPoint x: 413, endPoint y: 105, distance: 181.0
click at [413, 105] on div "Hello Alin Shah Here's what happening in your account today." at bounding box center [459, 146] width 904 height 100
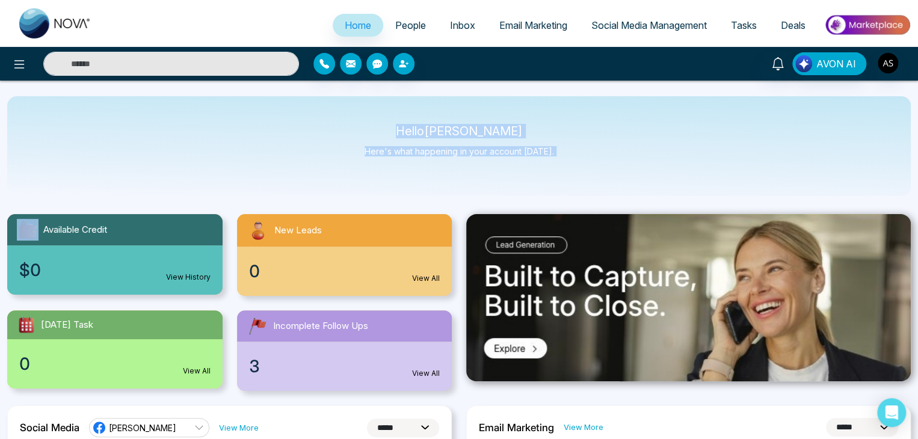
click at [413, 105] on div "Hello Alin Shah Here's what happening in your account today." at bounding box center [459, 146] width 904 height 100
drag, startPoint x: 413, startPoint y: 105, endPoint x: 537, endPoint y: 159, distance: 134.9
click at [537, 159] on div "Hello Alin Shah Here's what happening in your account today." at bounding box center [459, 146] width 904 height 100
click at [537, 159] on div "Hello Alin Shah Here's what happening in your account today." at bounding box center [459, 146] width 189 height 40
drag, startPoint x: 537, startPoint y: 159, endPoint x: 366, endPoint y: 107, distance: 178.7
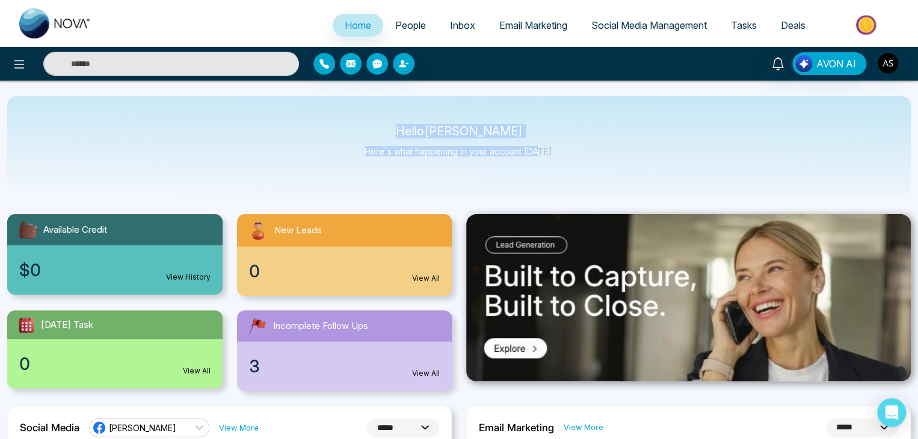
click at [366, 107] on div "Hello Alin Shah Here's what happening in your account today." at bounding box center [459, 146] width 904 height 100
drag, startPoint x: 366, startPoint y: 107, endPoint x: 540, endPoint y: 161, distance: 182.5
click at [540, 161] on div "Hello Alin Shah Here's what happening in your account today." at bounding box center [459, 146] width 904 height 100
click at [540, 161] on div "Hello Alin Shah Here's what happening in your account today." at bounding box center [459, 146] width 189 height 40
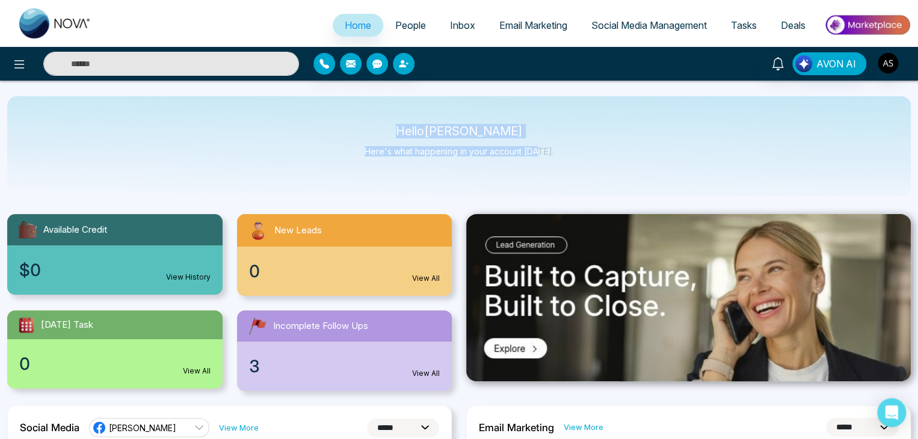
drag, startPoint x: 540, startPoint y: 161, endPoint x: 412, endPoint y: 125, distance: 133.0
click at [412, 125] on div "Hello Alin Shah Here's what happening in your account today." at bounding box center [459, 146] width 904 height 100
drag, startPoint x: 412, startPoint y: 125, endPoint x: 549, endPoint y: 161, distance: 141.2
click at [549, 161] on div "Hello Alin Shah Here's what happening in your account today." at bounding box center [459, 146] width 904 height 100
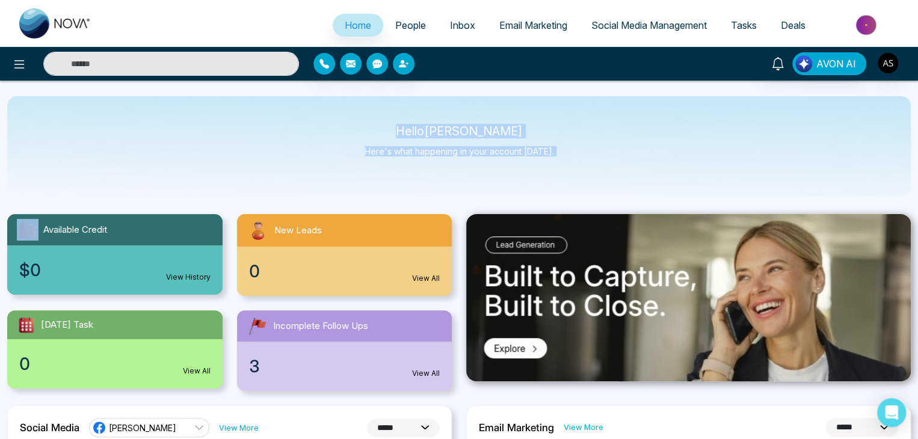
click at [549, 161] on div "Hello Alin Shah Here's what happening in your account today." at bounding box center [459, 146] width 189 height 40
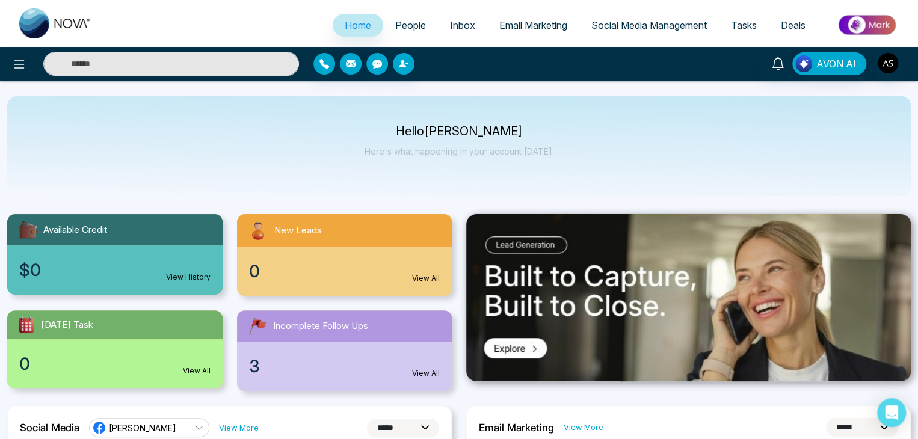
drag, startPoint x: 549, startPoint y: 161, endPoint x: 436, endPoint y: 122, distance: 119.1
drag, startPoint x: 436, startPoint y: 122, endPoint x: 402, endPoint y: 130, distance: 35.2
drag, startPoint x: 402, startPoint y: 130, endPoint x: 418, endPoint y: 132, distance: 16.3
drag, startPoint x: 418, startPoint y: 132, endPoint x: 411, endPoint y: 126, distance: 8.9
click at [411, 126] on div "Hello Alin Shah Here's what happening in your account today." at bounding box center [459, 146] width 904 height 100
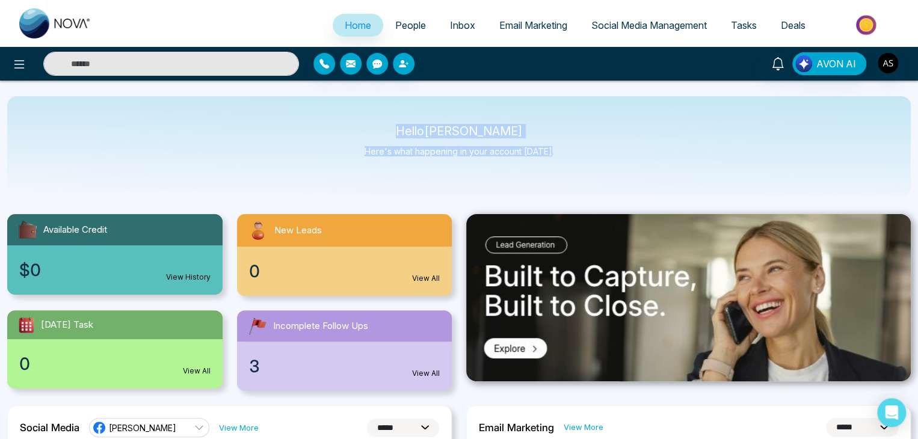
drag, startPoint x: 418, startPoint y: 131, endPoint x: 614, endPoint y: 155, distance: 198.2
click at [614, 155] on div "Hello Alin Shah Here's what happening in your account today." at bounding box center [459, 146] width 904 height 100
drag, startPoint x: 614, startPoint y: 155, endPoint x: 416, endPoint y: 102, distance: 205.0
click at [416, 102] on div "Hello Alin Shah Here's what happening in your account today." at bounding box center [459, 146] width 904 height 100
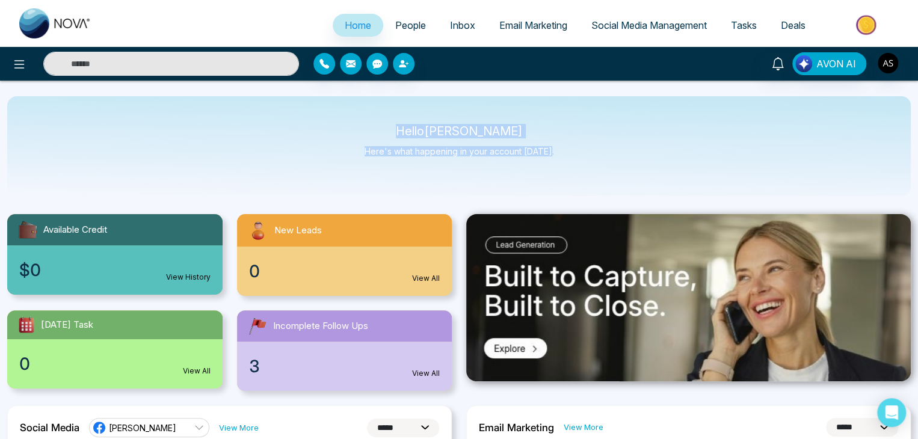
click at [416, 102] on div "Hello Alin Shah Here's what happening in your account today." at bounding box center [459, 146] width 904 height 100
drag, startPoint x: 416, startPoint y: 102, endPoint x: 562, endPoint y: 146, distance: 152.1
click at [562, 146] on div "Hello Alin Shah Here's what happening in your account today." at bounding box center [459, 146] width 904 height 100
drag, startPoint x: 562, startPoint y: 146, endPoint x: 393, endPoint y: 104, distance: 173.5
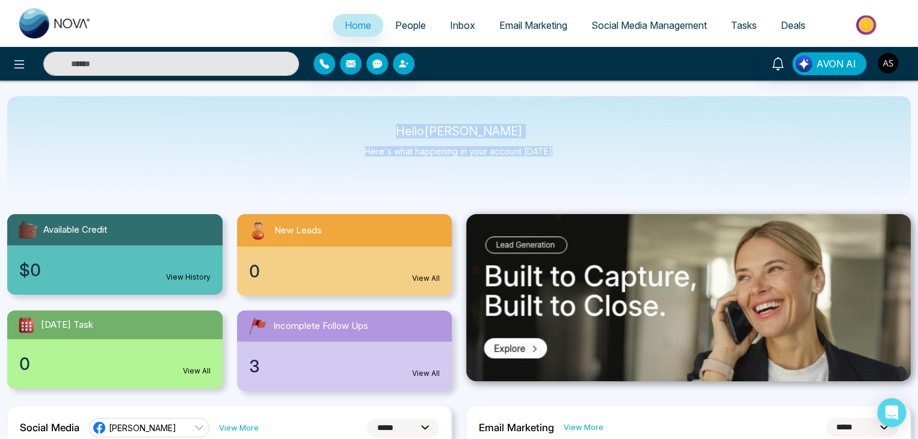
click at [393, 104] on div "Hello Alin Shah Here's what happening in your account today." at bounding box center [459, 146] width 904 height 100
drag, startPoint x: 393, startPoint y: 104, endPoint x: 545, endPoint y: 147, distance: 157.7
click at [545, 147] on div "Hello Alin Shah Here's what happening in your account today." at bounding box center [459, 146] width 904 height 100
click at [545, 147] on p "Here's what happening in your account today." at bounding box center [459, 151] width 189 height 10
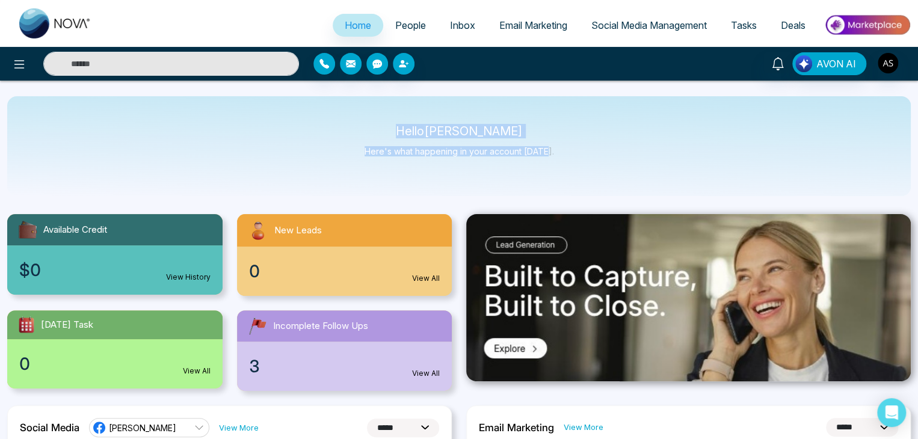
drag, startPoint x: 545, startPoint y: 147, endPoint x: 407, endPoint y: 123, distance: 140.4
click at [407, 123] on div "Hello Alin Shah Here's what happening in your account today." at bounding box center [459, 146] width 904 height 100
drag, startPoint x: 407, startPoint y: 123, endPoint x: 565, endPoint y: 170, distance: 165.4
click at [565, 170] on div "Hello Alin Shah Here's what happening in your account today." at bounding box center [459, 146] width 904 height 100
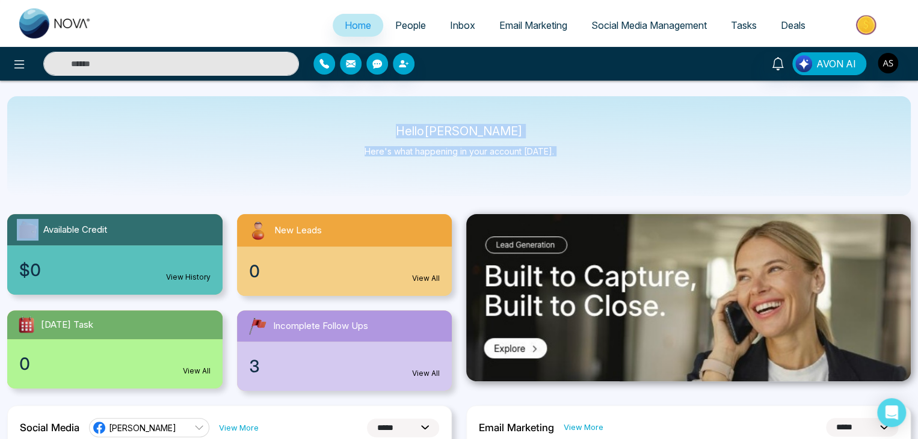
click at [565, 170] on div "Hello Alin Shah Here's what happening in your account today." at bounding box center [459, 146] width 904 height 100
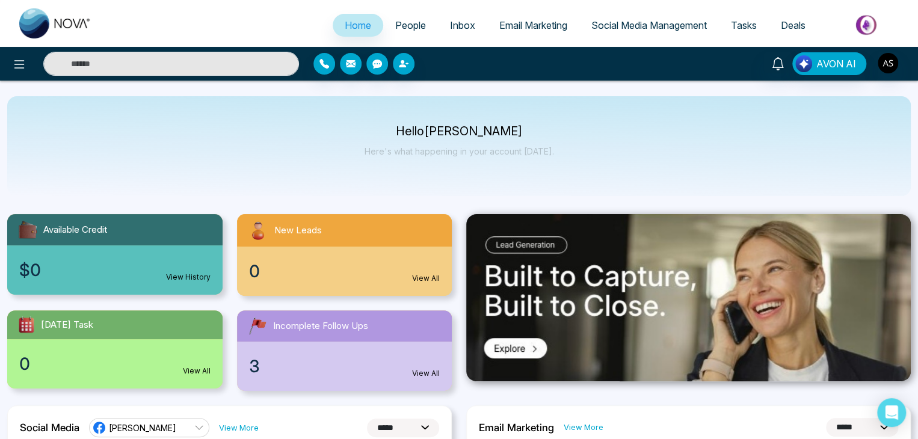
drag, startPoint x: 565, startPoint y: 170, endPoint x: 387, endPoint y: 123, distance: 184.0
drag, startPoint x: 387, startPoint y: 123, endPoint x: 413, endPoint y: 120, distance: 26.0
click at [413, 120] on div "Hello Alin Shah Here's what happening in your account today." at bounding box center [459, 146] width 904 height 100
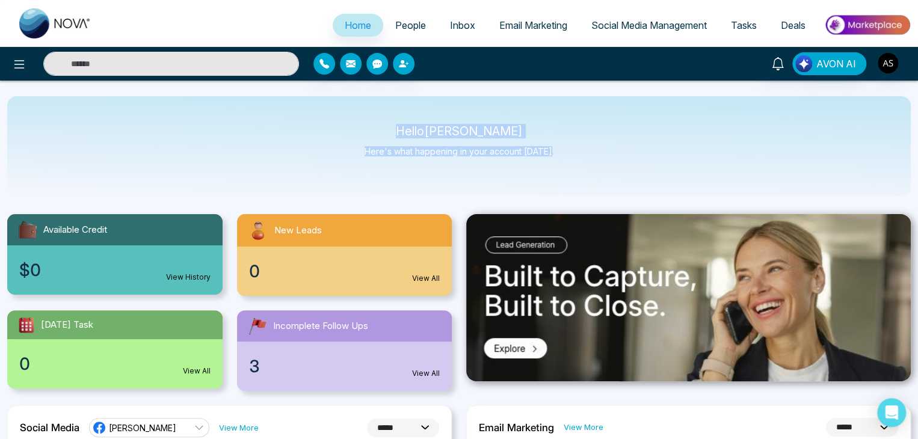
drag, startPoint x: 413, startPoint y: 120, endPoint x: 556, endPoint y: 167, distance: 149.9
click at [556, 167] on div "Hello Alin Shah Here's what happening in your account today." at bounding box center [459, 146] width 904 height 100
drag, startPoint x: 556, startPoint y: 167, endPoint x: 404, endPoint y: 106, distance: 163.3
click at [404, 106] on div "Hello Alin Shah Here's what happening in your account today." at bounding box center [459, 146] width 904 height 100
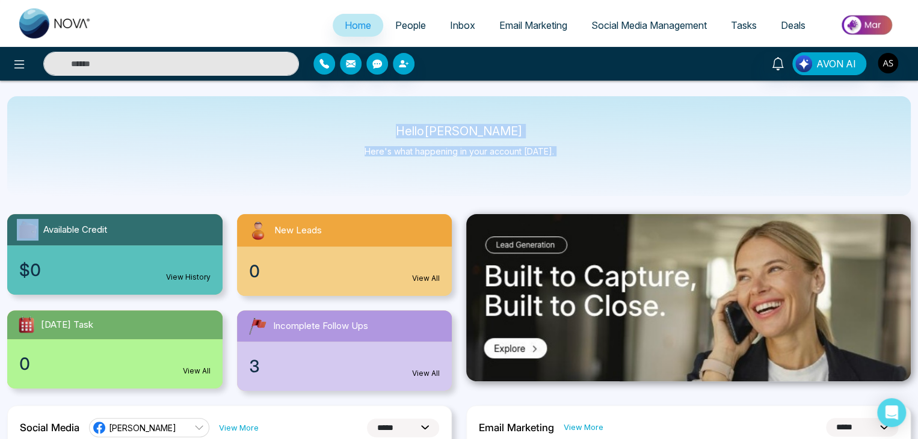
click at [404, 106] on div "Hello Alin Shah Here's what happening in your account today." at bounding box center [459, 146] width 904 height 100
drag, startPoint x: 404, startPoint y: 106, endPoint x: 604, endPoint y: 168, distance: 209.1
click at [604, 168] on div "Hello Alin Shah Here's what happening in your account today." at bounding box center [459, 146] width 904 height 100
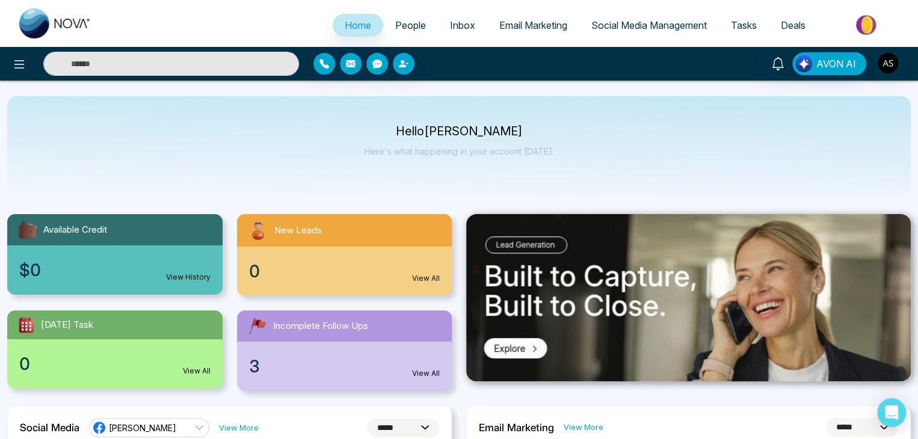
click at [540, 152] on p "Here's what happening in your account today." at bounding box center [459, 151] width 189 height 10
click at [561, 152] on div "Hello Alin Shah Here's what happening in your account today." at bounding box center [459, 146] width 904 height 100
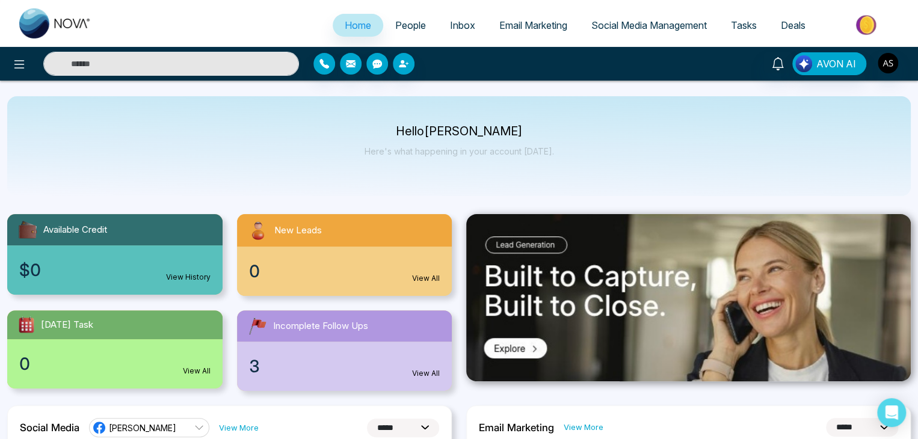
drag, startPoint x: 561, startPoint y: 152, endPoint x: 396, endPoint y: 109, distance: 169.7
drag, startPoint x: 396, startPoint y: 109, endPoint x: 384, endPoint y: 117, distance: 14.4
click at [384, 117] on div "Hello Alin Shah Here's what happening in your account today." at bounding box center [459, 146] width 904 height 100
drag, startPoint x: 422, startPoint y: 129, endPoint x: 616, endPoint y: 167, distance: 198.0
click at [616, 167] on div "Hello Alin Shah Here's what happening in your account today." at bounding box center [459, 146] width 904 height 100
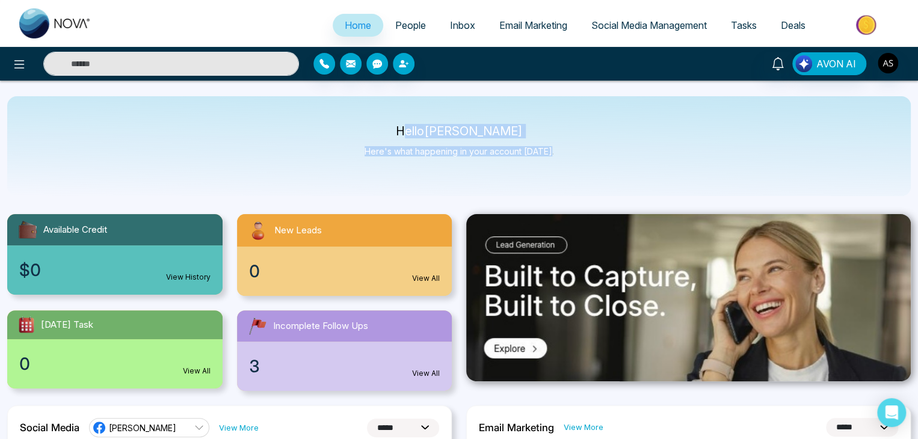
click at [616, 167] on div "Hello Alin Shah Here's what happening in your account today." at bounding box center [459, 146] width 904 height 100
drag
click at [412, 97] on div "Hello Alin Shah Here's what happening in your account today." at bounding box center [459, 146] width 904 height 100
click at [565, 173] on div "Hello Alin Shah Here's what happening in your account today." at bounding box center [459, 146] width 904 height 100
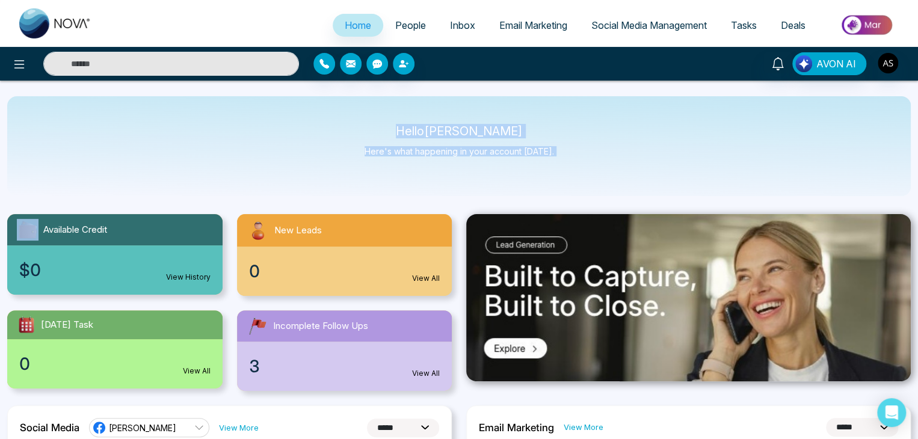
click at [565, 173] on div "Hello Alin Shah Here's what happening in your account today." at bounding box center [459, 146] width 904 height 100
click at [405, 108] on div "Hello Alin Shah Here's what happening in your account today." at bounding box center [459, 146] width 904 height 100
click at [553, 144] on div "Hello Alin Shah Here's what happening in your account today." at bounding box center [459, 146] width 904 height 100
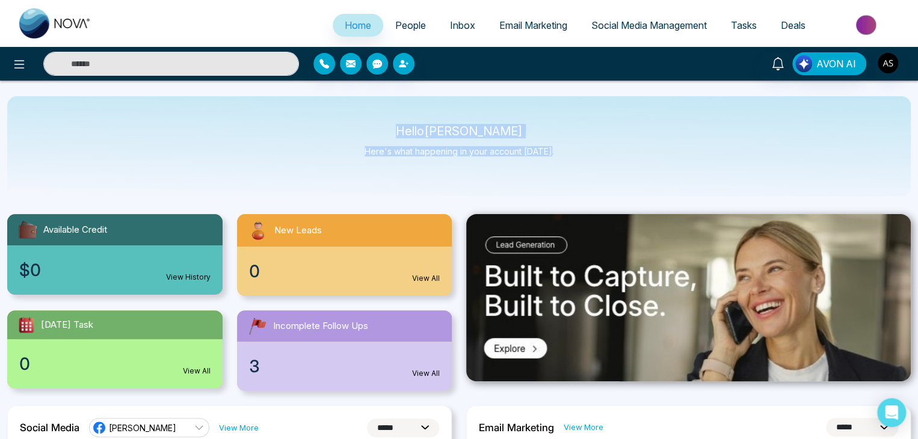
click at [410, 113] on div "Hello Alin Shah Here's what happening in your account today." at bounding box center [459, 146] width 904 height 100
click at [546, 146] on div "Hello Alin Shah Here's what happening in your account today." at bounding box center [459, 146] width 904 height 100
click at [546, 146] on p "Here's what happening in your account today." at bounding box center [459, 151] width 189 height 10
click at [421, 130] on div "Hello Alin Shah Here's what happening in your account today." at bounding box center [459, 146] width 189 height 40
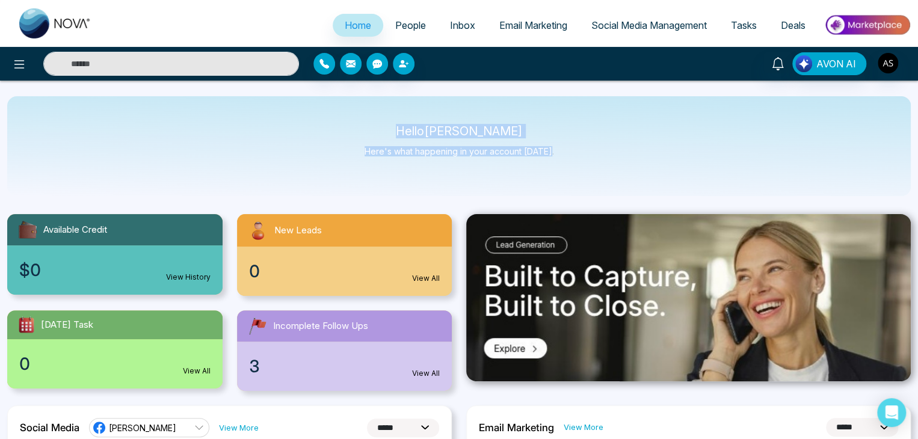
click at [421, 130] on p "Hello Alin Shah" at bounding box center [459, 131] width 189 height 10
drag, startPoint x: 421, startPoint y: 130, endPoint x: 561, endPoint y: 147, distance: 141.3
click at [561, 147] on div "Hello Alin Shah Here's what happening in your account today." at bounding box center [459, 146] width 904 height 100
drag, startPoint x: 561, startPoint y: 147, endPoint x: 387, endPoint y: 100, distance: 179.5
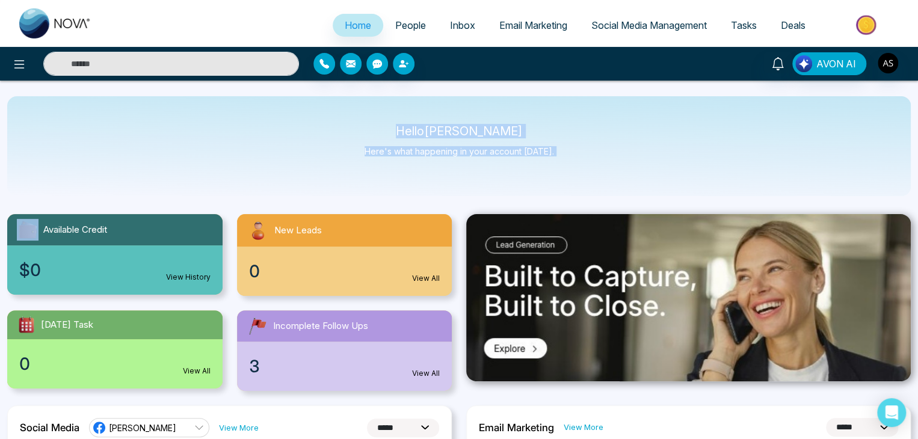
click at [387, 100] on div "Hello Alin Shah Here's what happening in your account today." at bounding box center [459, 146] width 904 height 100
click at [540, 176] on div "Hello Alin Shah Here's what happening in your account today." at bounding box center [459, 146] width 904 height 100
click at [380, 116] on div "Hello Alin Shah Here's what happening in your account today." at bounding box center [459, 146] width 904 height 100
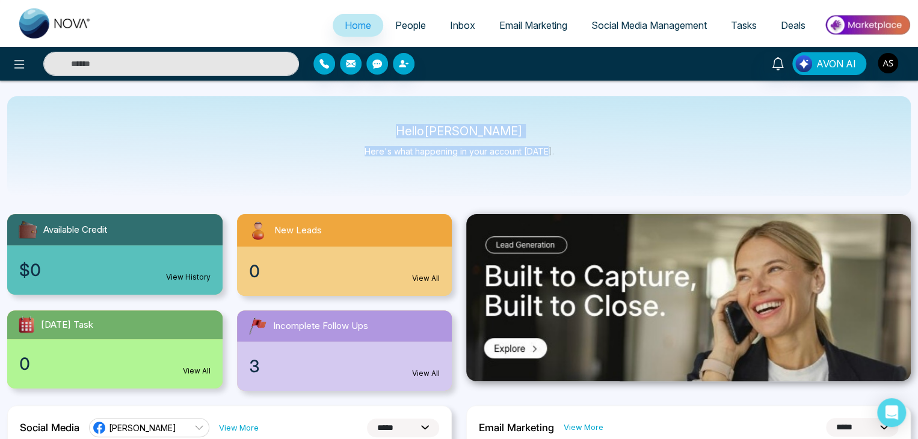
click at [380, 116] on div "Hello Alin Shah Here's what happening in your account today." at bounding box center [459, 146] width 904 height 100
click at [594, 149] on div "Hello Alin Shah Here's what happening in your account today." at bounding box center [459, 146] width 904 height 100
click at [399, 99] on div "Hello Alin Shah Here's what happening in your account today." at bounding box center [459, 146] width 904 height 100
click at [620, 160] on div "Hello Alin Shah Here's what happening in your account today." at bounding box center [459, 146] width 904 height 100
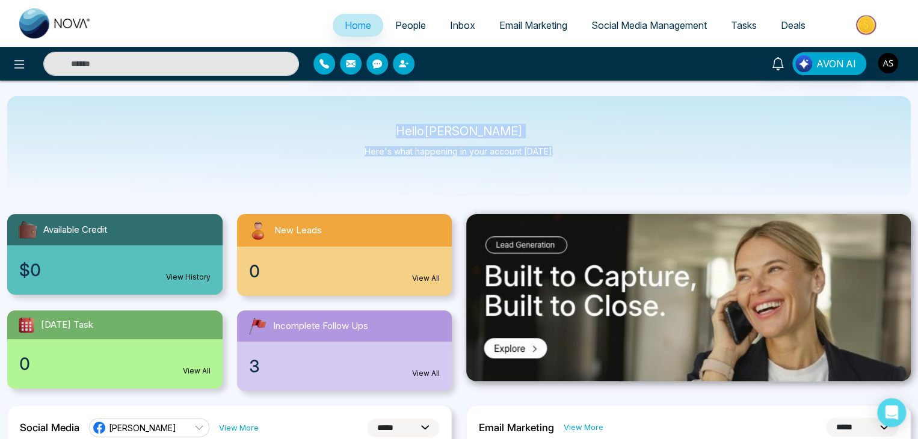
click at [620, 160] on div "Hello Alin Shah Here's what happening in your account today." at bounding box center [459, 146] width 904 height 100
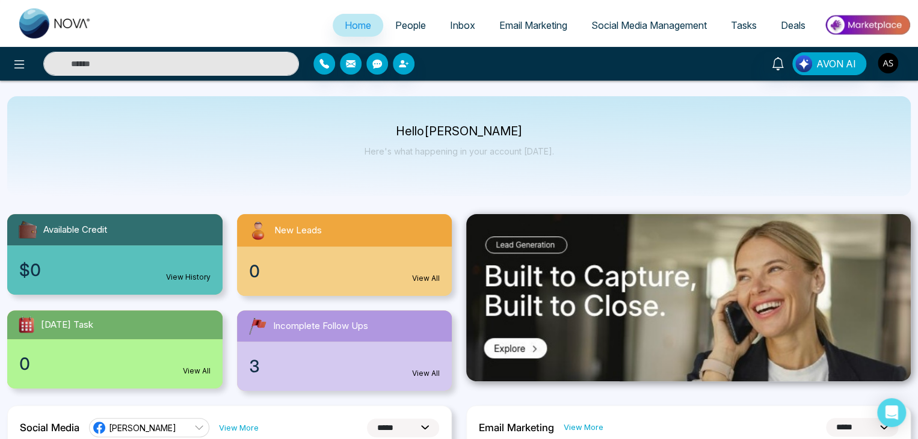
click at [421, 134] on p "Hello Alin Shah" at bounding box center [459, 131] width 189 height 10
click at [547, 150] on p "Here's what happening in your account today." at bounding box center [459, 151] width 189 height 10
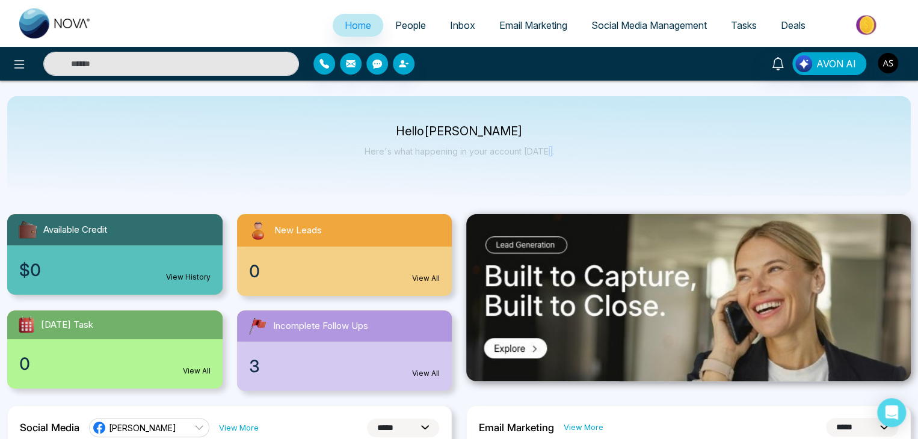
click at [547, 150] on p "Here's what happening in your account today." at bounding box center [459, 151] width 189 height 10
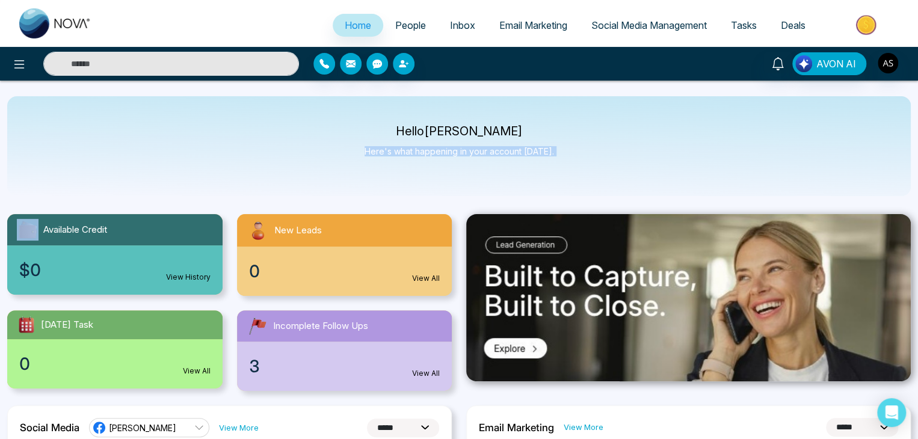
click at [547, 150] on p "Here's what happening in your account today." at bounding box center [459, 151] width 189 height 10
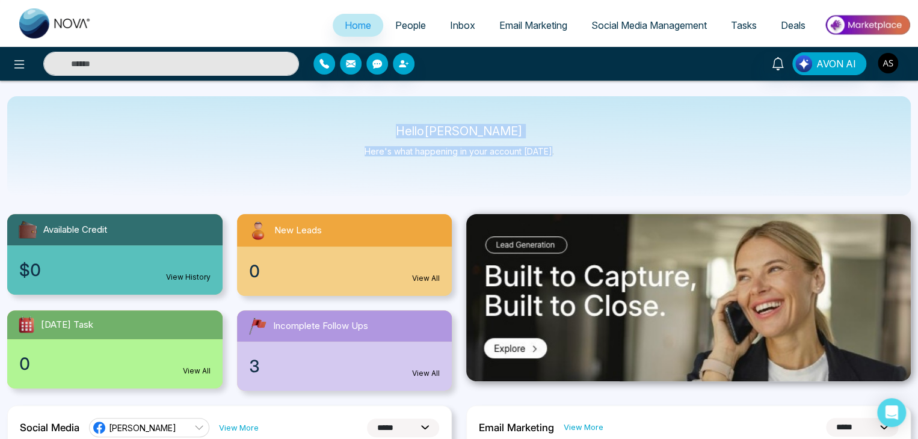
drag, startPoint x: 547, startPoint y: 150, endPoint x: 403, endPoint y: 94, distance: 154.8
drag, startPoint x: 403, startPoint y: 94, endPoint x: 571, endPoint y: 160, distance: 180.4
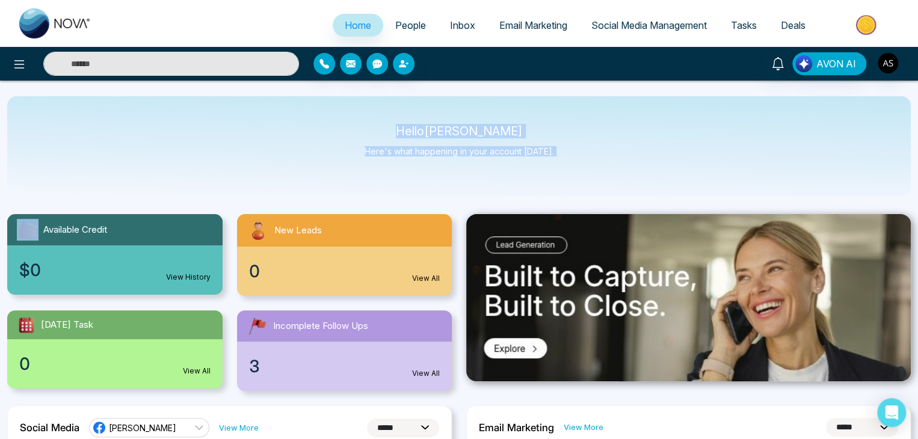
click at [571, 160] on div "Hello Alin Shah Here's what happening in your account today." at bounding box center [459, 146] width 904 height 100
drag, startPoint x: 571, startPoint y: 160, endPoint x: 416, endPoint y: 131, distance: 157.3
click at [416, 131] on div "Hello Alin Shah Here's what happening in your account today." at bounding box center [459, 146] width 904 height 100
click at [416, 131] on p "Hello Alin Shah" at bounding box center [459, 131] width 189 height 10
drag, startPoint x: 416, startPoint y: 131, endPoint x: 623, endPoint y: 189, distance: 214.9
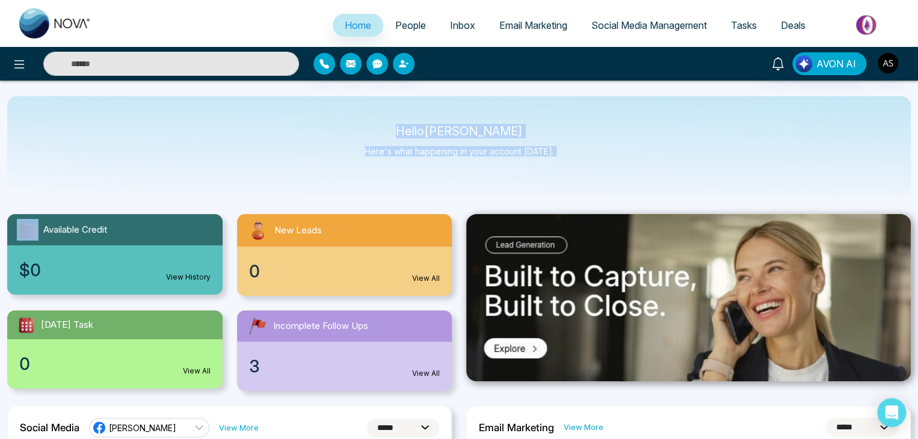
click at [623, 189] on div "Hello Alin Shah Here's what happening in your account today." at bounding box center [459, 146] width 904 height 100
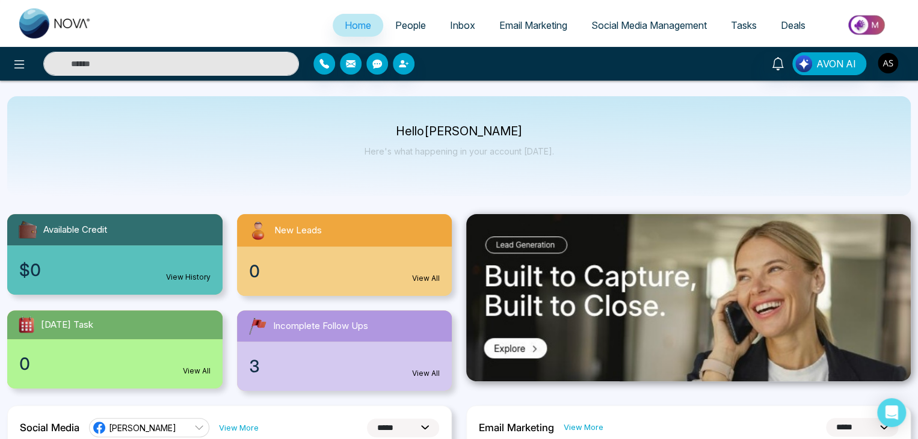
click at [560, 154] on div "Hello Alin Shah Here's what happening in your account today." at bounding box center [459, 146] width 904 height 100
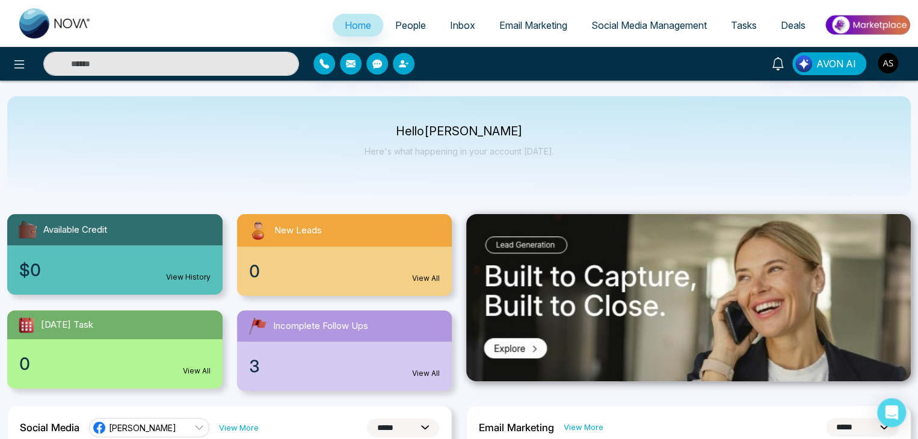
click at [560, 154] on div "Hello Alin Shah Here's what happening in your account today." at bounding box center [459, 146] width 904 height 100
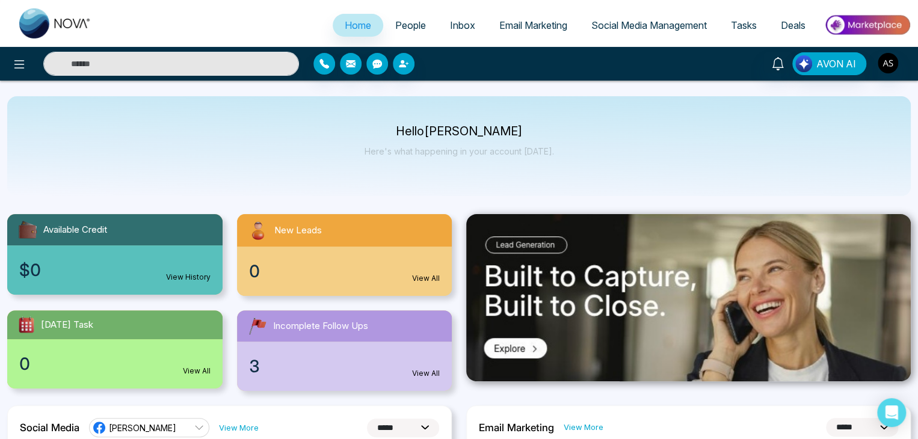
click at [560, 154] on div "Hello Alin Shah Here's what happening in your account today." at bounding box center [459, 146] width 904 height 100
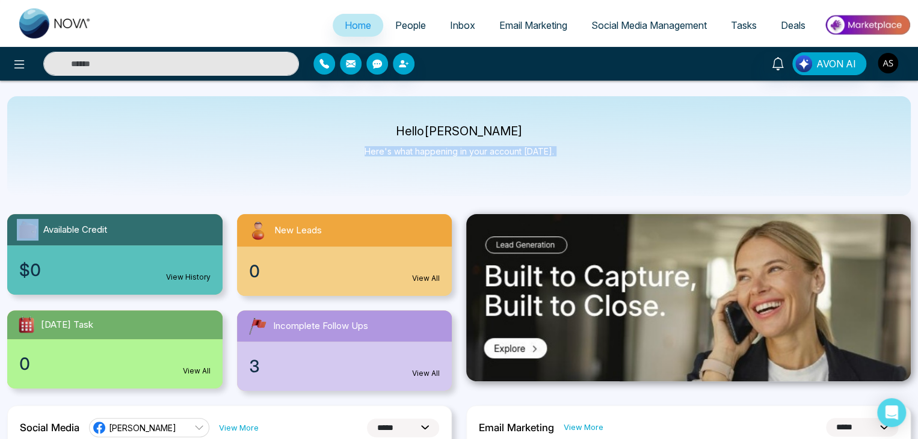
click at [560, 154] on div "Hello Alin Shah Here's what happening in your account today." at bounding box center [459, 146] width 904 height 100
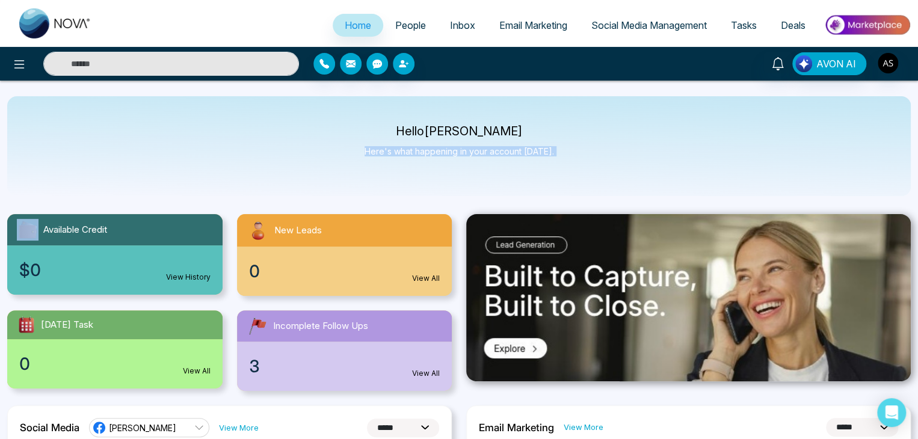
click at [560, 154] on div "Hello Alin Shah Here's what happening in your account today." at bounding box center [459, 146] width 904 height 100
click at [580, 129] on div "Hello Alin Shah Here's what happening in your account today." at bounding box center [459, 146] width 904 height 100
click at [549, 150] on p "Here's what happening in your account today." at bounding box center [459, 151] width 189 height 10
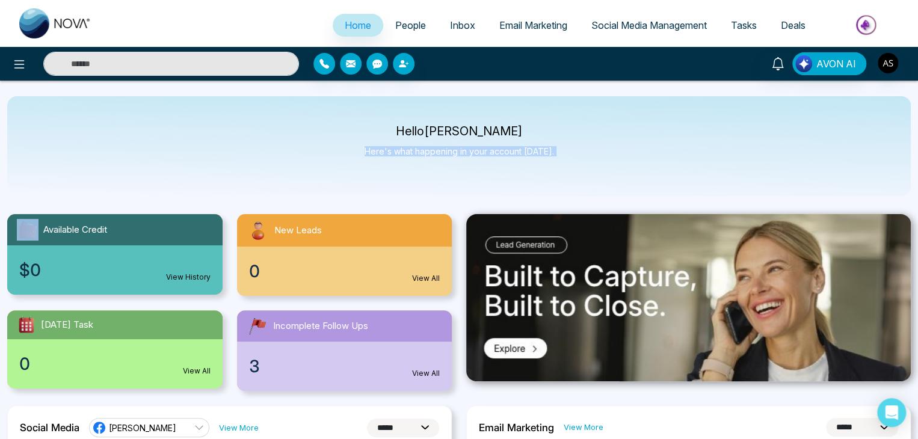
click at [549, 150] on p "Here's what happening in your account today." at bounding box center [459, 151] width 189 height 10
click at [416, 131] on p "Hello Alin Shah" at bounding box center [459, 131] width 189 height 10
click at [409, 128] on p "Hello Alin Shah" at bounding box center [459, 131] width 189 height 10
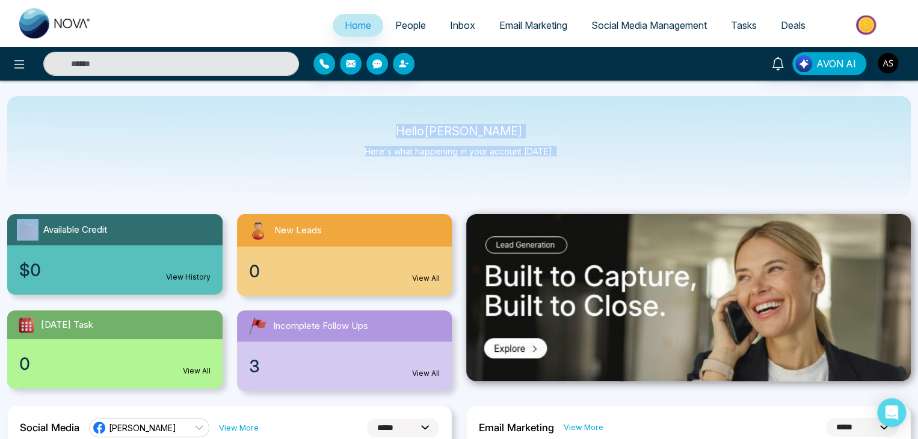
drag, startPoint x: 409, startPoint y: 128, endPoint x: 563, endPoint y: 180, distance: 162.5
click at [563, 180] on div "Hello Alin Shah Here's what happening in your account today." at bounding box center [459, 146] width 904 height 100
drag, startPoint x: 563, startPoint y: 180, endPoint x: 413, endPoint y: 124, distance: 159.9
click at [413, 124] on div "Hello Alin Shah Here's what happening in your account today." at bounding box center [459, 146] width 904 height 100
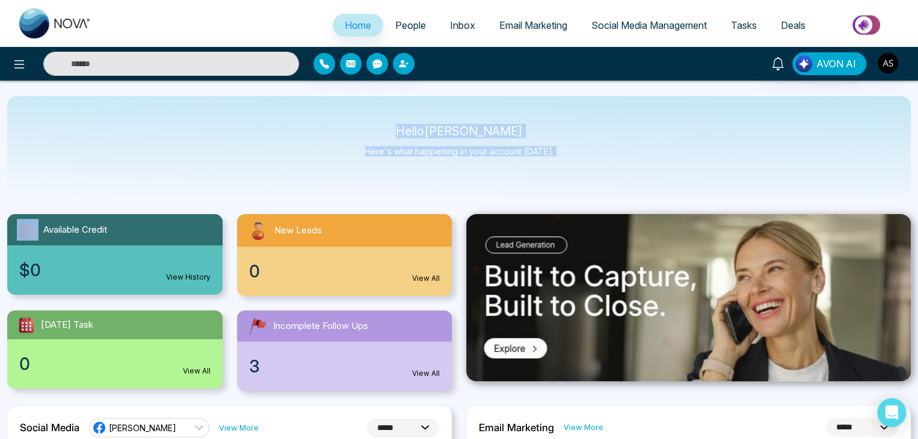
click at [413, 124] on div "Hello Alin Shah Here's what happening in your account today." at bounding box center [459, 146] width 904 height 100
drag, startPoint x: 413, startPoint y: 124, endPoint x: 565, endPoint y: 167, distance: 158.1
click at [565, 167] on div "Hello Alin Shah Here's what happening in your account today." at bounding box center [459, 146] width 904 height 100
drag, startPoint x: 565, startPoint y: 167, endPoint x: 380, endPoint y: 122, distance: 190.7
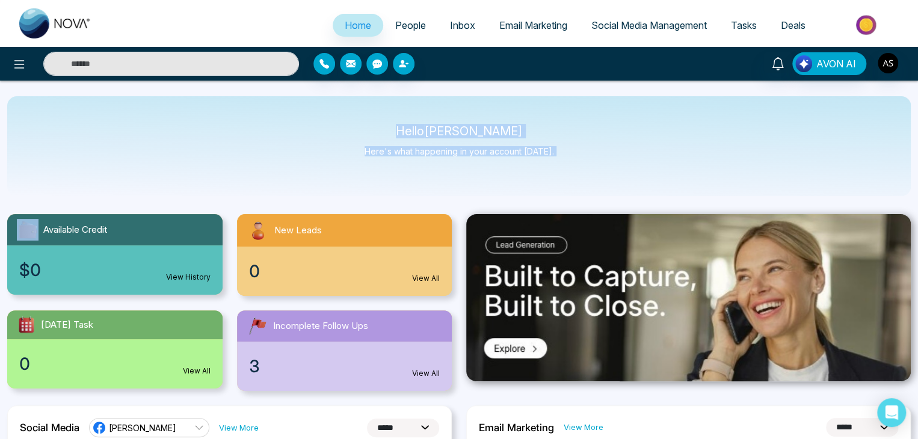
click at [380, 122] on div "Hello Alin Shah Here's what happening in your account today." at bounding box center [459, 146] width 904 height 100
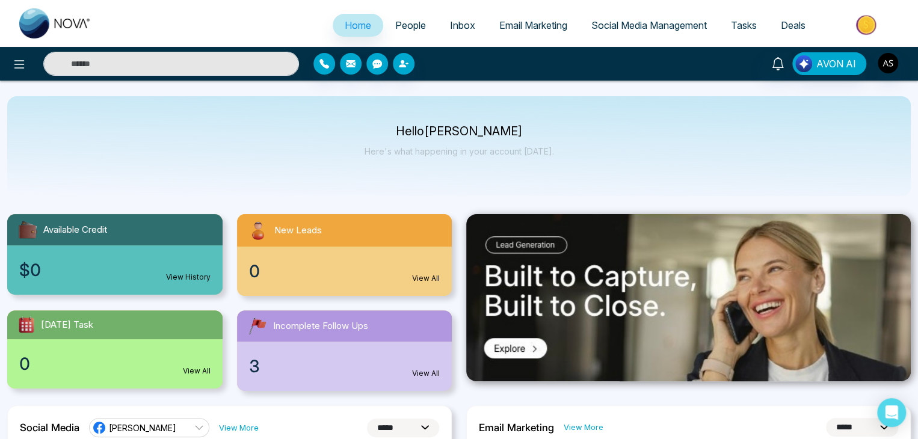
click at [421, 127] on p "Hello Alin Shah" at bounding box center [459, 131] width 189 height 10
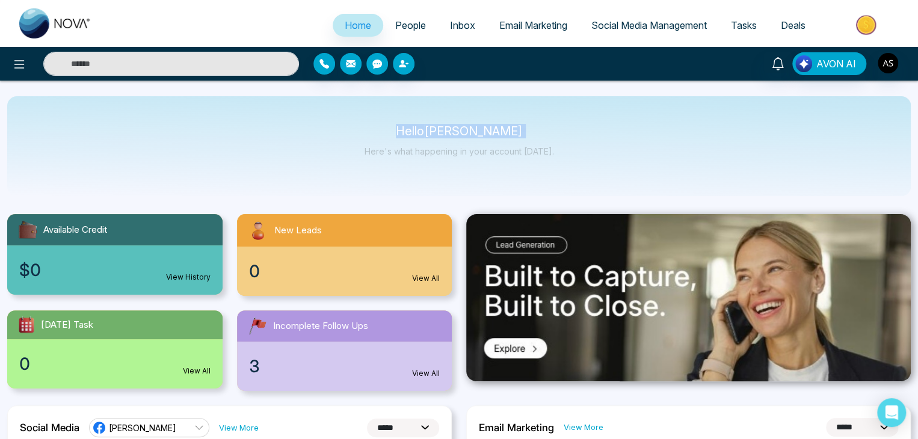
click at [421, 127] on p "Hello Alin Shah" at bounding box center [459, 131] width 189 height 10
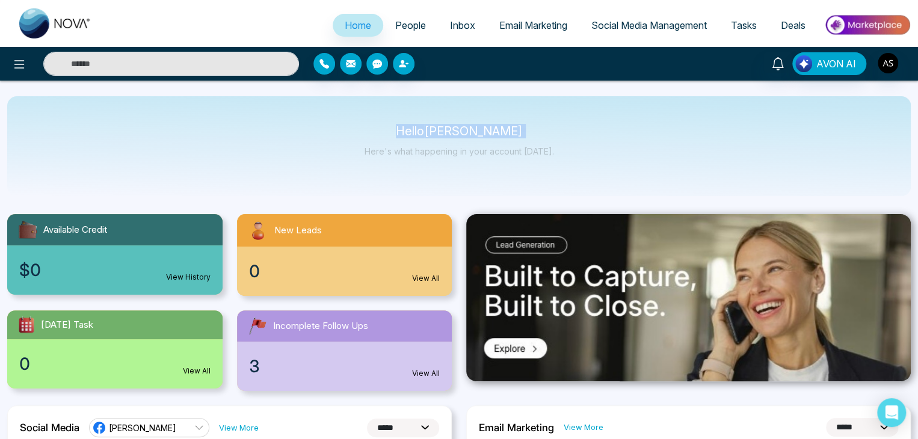
click at [421, 127] on p "Hello Alin Shah" at bounding box center [459, 131] width 189 height 10
click at [407, 135] on p "Hello Alin Shah" at bounding box center [459, 131] width 189 height 10
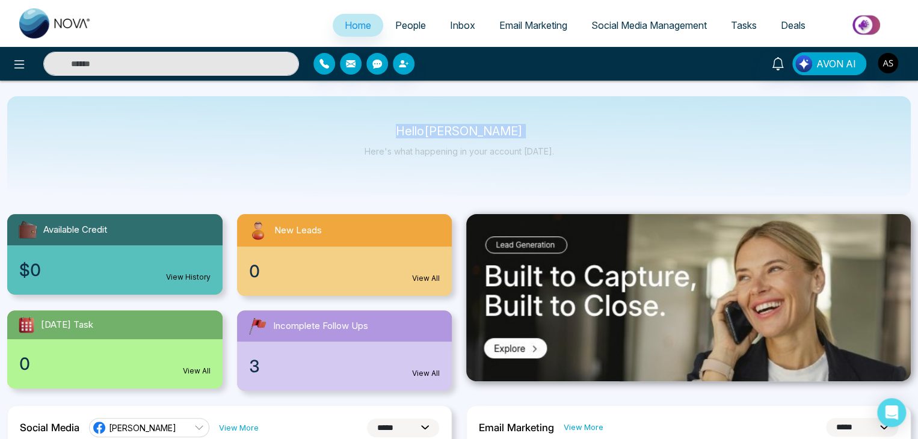
click at [407, 135] on p "Hello Alin Shah" at bounding box center [459, 131] width 189 height 10
click at [546, 173] on div "Hello Alin Shah Here's what happening in your account today." at bounding box center [459, 146] width 904 height 100
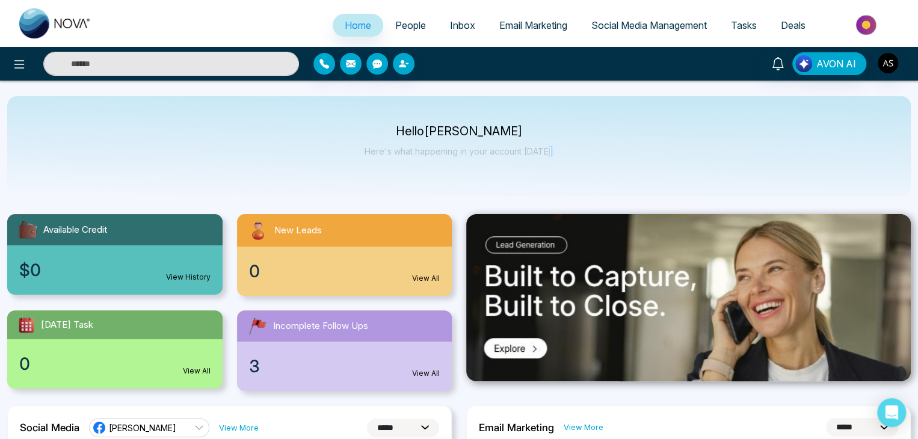
click at [546, 173] on div "Hello Alin Shah Here's what happening in your account today." at bounding box center [459, 146] width 904 height 100
click at [547, 161] on div "Hello Alin Shah Here's what happening in your account today." at bounding box center [459, 146] width 189 height 40
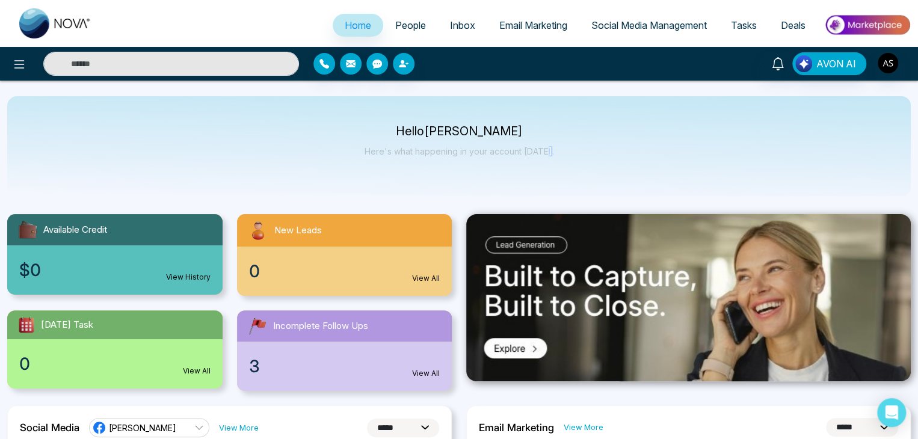
click at [547, 161] on div "Hello Alin Shah Here's what happening in your account today." at bounding box center [459, 146] width 189 height 40
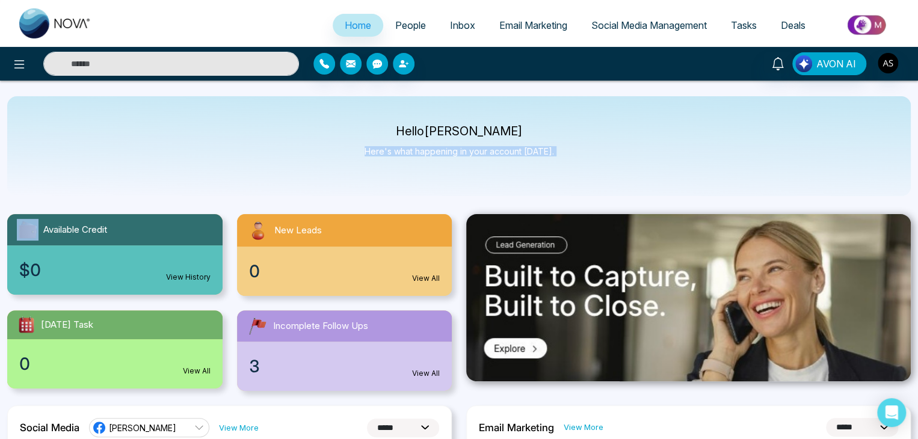
click at [547, 161] on div "Hello Alin Shah Here's what happening in your account today." at bounding box center [459, 146] width 189 height 40
click at [590, 150] on div "Hello Alin Shah Here's what happening in your account today." at bounding box center [459, 146] width 904 height 100
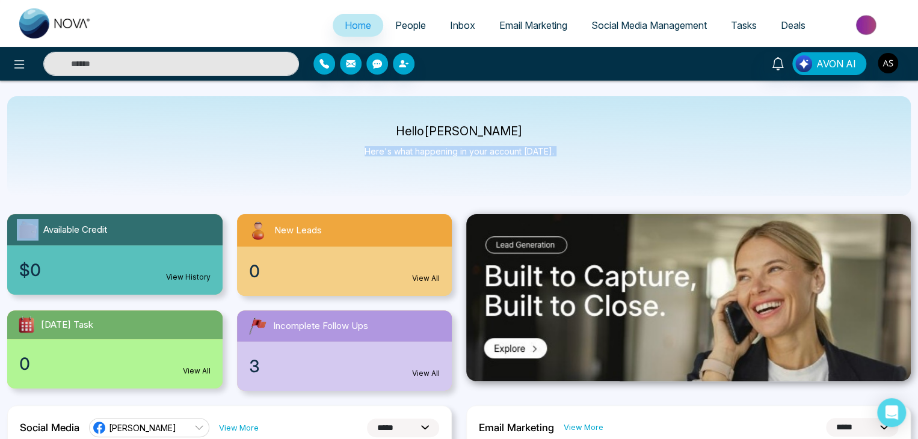
click at [590, 150] on div "Hello Alin Shah Here's what happening in your account today." at bounding box center [459, 146] width 904 height 100
click at [410, 125] on div "Hello Alin Shah Here's what happening in your account today." at bounding box center [459, 146] width 904 height 100
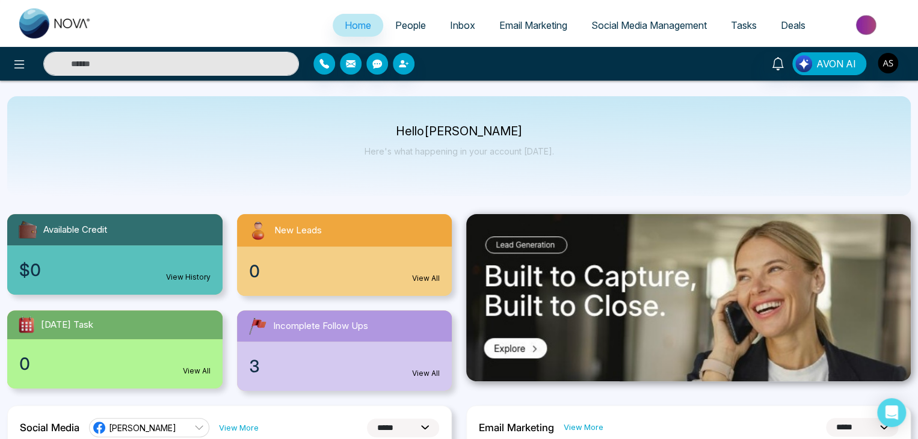
click at [410, 125] on div "Hello Alin Shah Here's what happening in your account today." at bounding box center [459, 146] width 904 height 100
click at [544, 180] on div "Hello Alin Shah Here's what happening in your account today." at bounding box center [459, 146] width 904 height 100
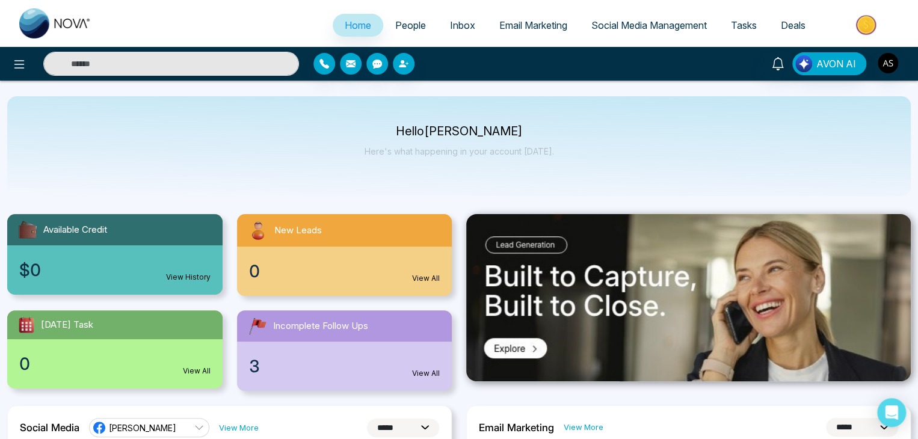
click at [583, 195] on div "Hello Alin Shah Here's what happening in your account today." at bounding box center [459, 146] width 904 height 100
click at [896, 61] on img "button" at bounding box center [888, 63] width 20 height 20
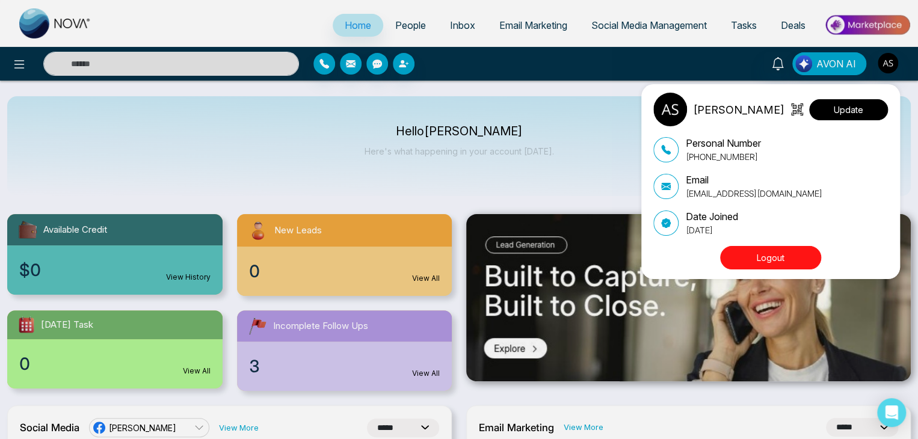
click at [836, 112] on button "Update" at bounding box center [848, 109] width 79 height 21
select select
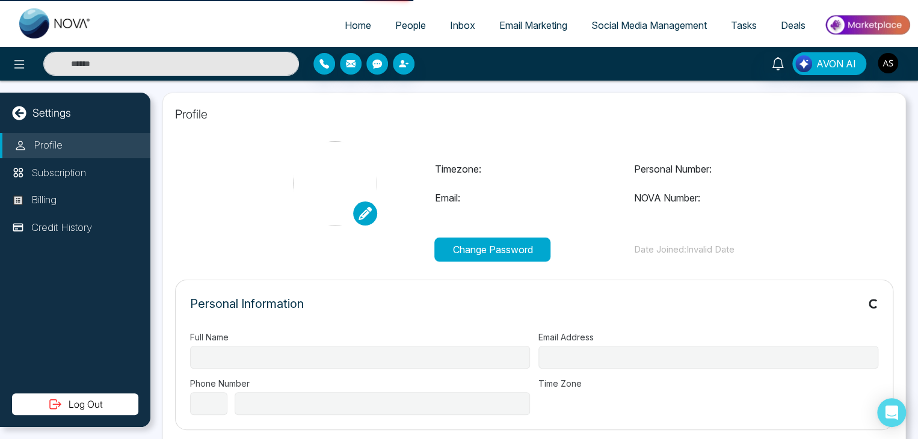
type input "*********"
type input "**********"
select select "**"
type input "**********"
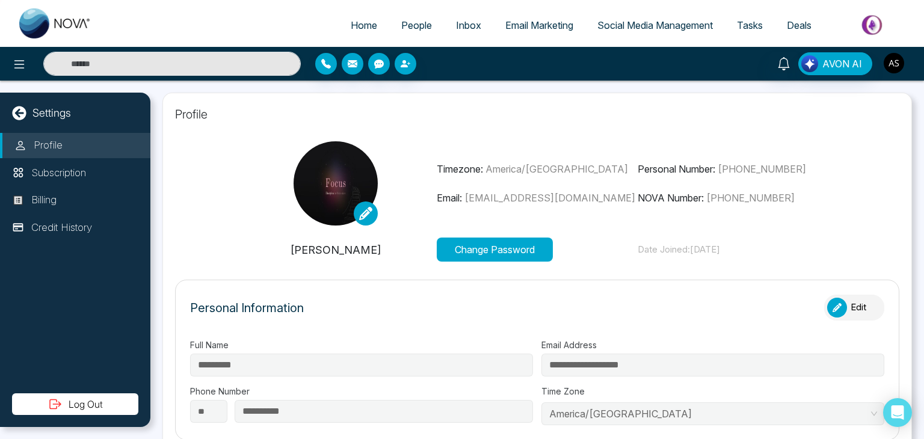
click at [896, 63] on img "button" at bounding box center [894, 63] width 20 height 20
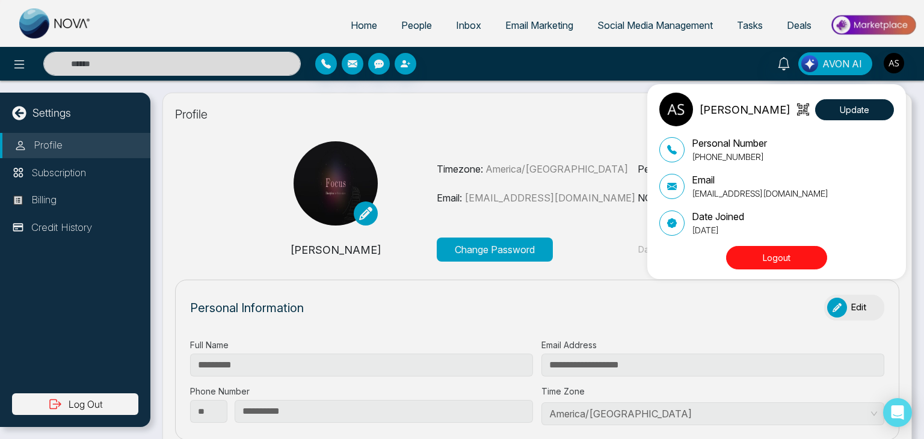
click at [764, 251] on button "Logout" at bounding box center [776, 257] width 101 height 23
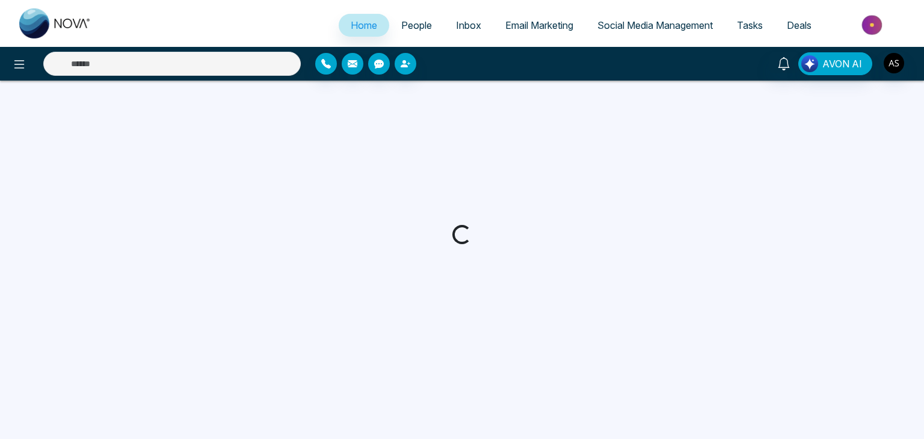
select select "*"
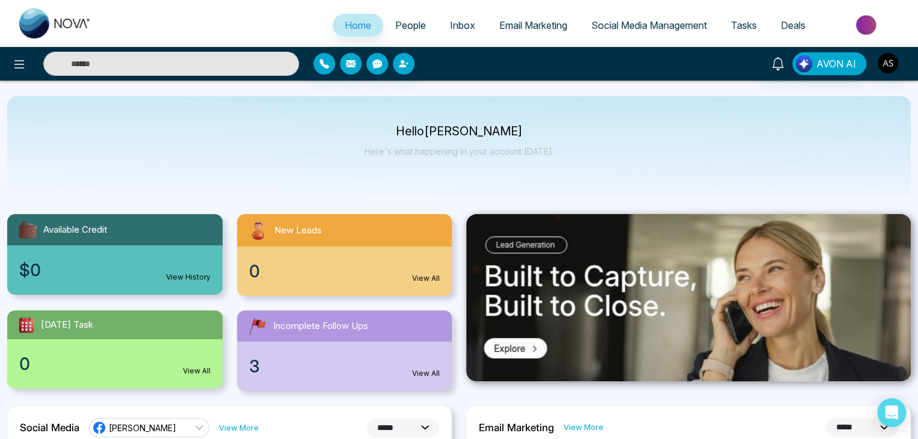
click at [568, 157] on div "Hello Alin Shah Here's what happening in your account today." at bounding box center [459, 146] width 904 height 100
click at [568, 157] on div "Hello [PERSON_NAME] Here's what happening in your account [DATE]." at bounding box center [459, 146] width 904 height 100
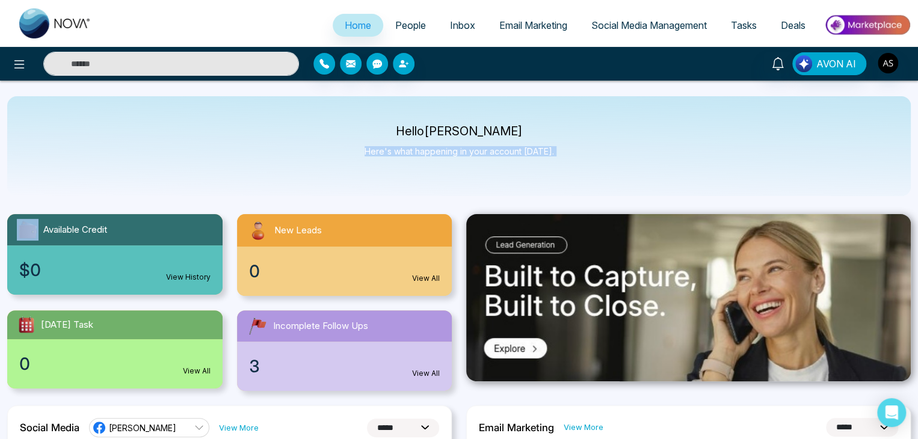
click at [568, 157] on div "Hello Alin Shah Here's what happening in your account today." at bounding box center [459, 146] width 904 height 100
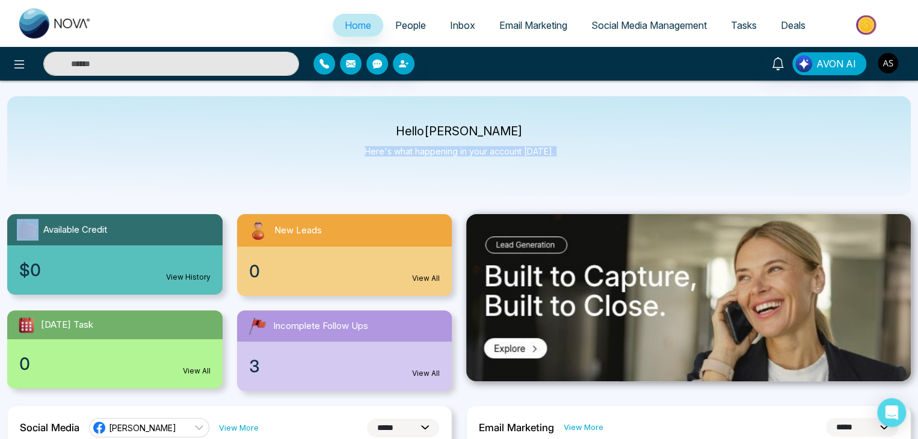
click at [568, 157] on div "Hello Alin Shah Here's what happening in your account today." at bounding box center [459, 146] width 904 height 100
click at [889, 61] on img "button" at bounding box center [888, 63] width 20 height 20
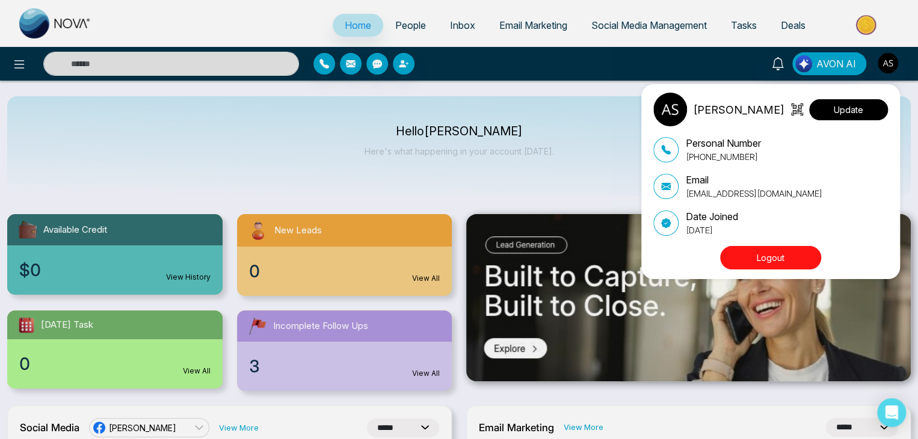
click at [868, 99] on button "Update" at bounding box center [848, 109] width 79 height 21
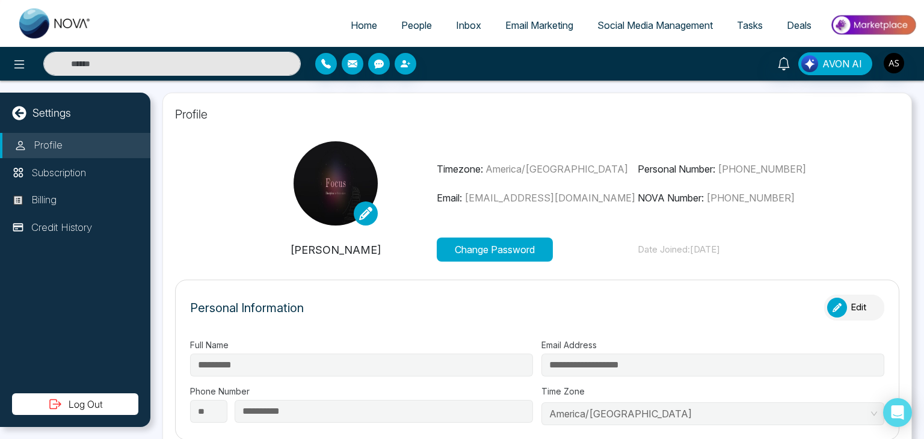
click at [371, 23] on link "Home" at bounding box center [364, 25] width 51 height 23
select select "*"
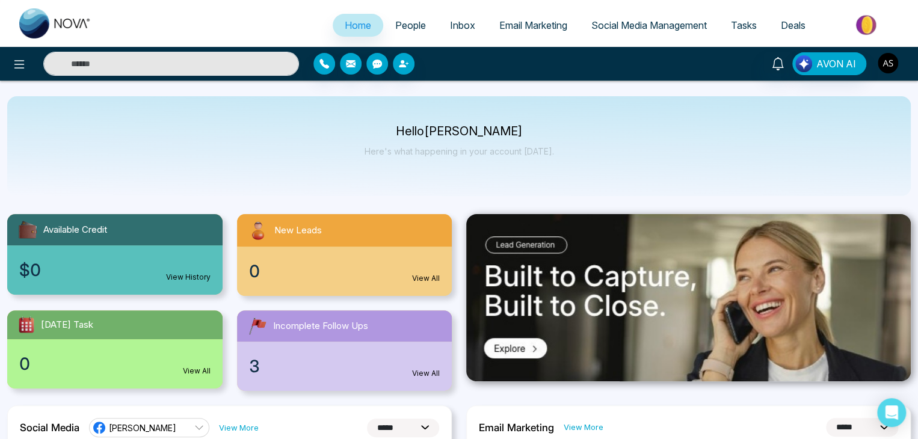
click at [892, 54] on img "button" at bounding box center [888, 63] width 20 height 20
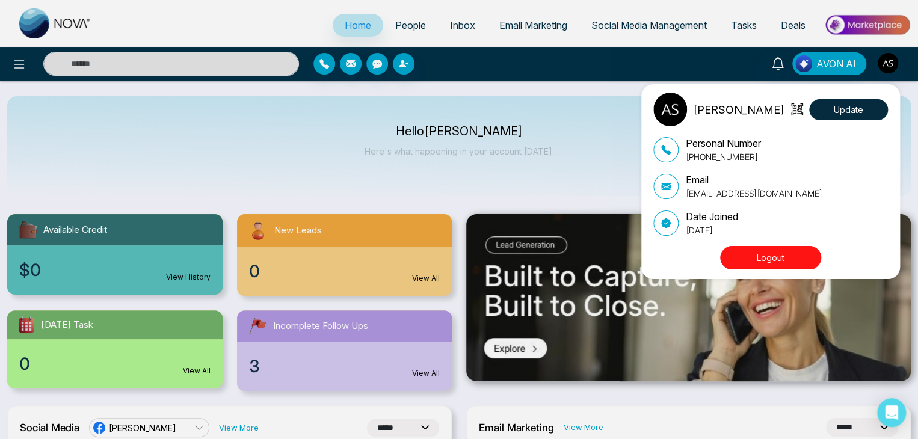
click at [796, 268] on button "Logout" at bounding box center [770, 257] width 101 height 23
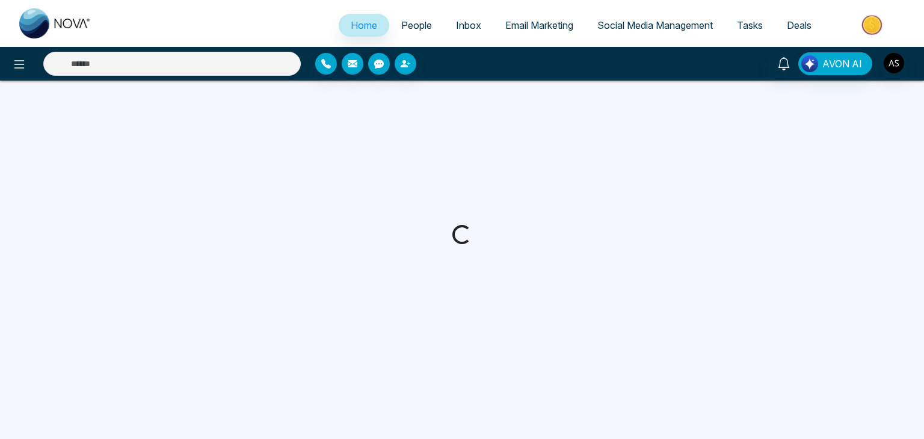
select select "*"
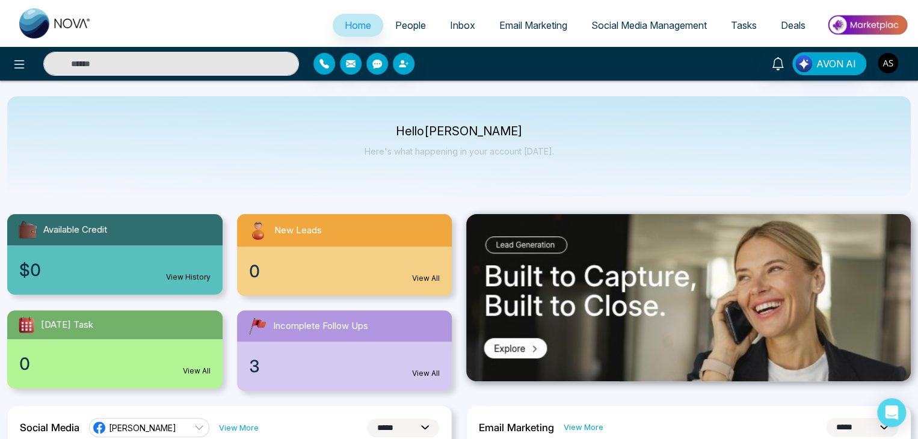
click at [411, 22] on span "People" at bounding box center [410, 25] width 31 height 12
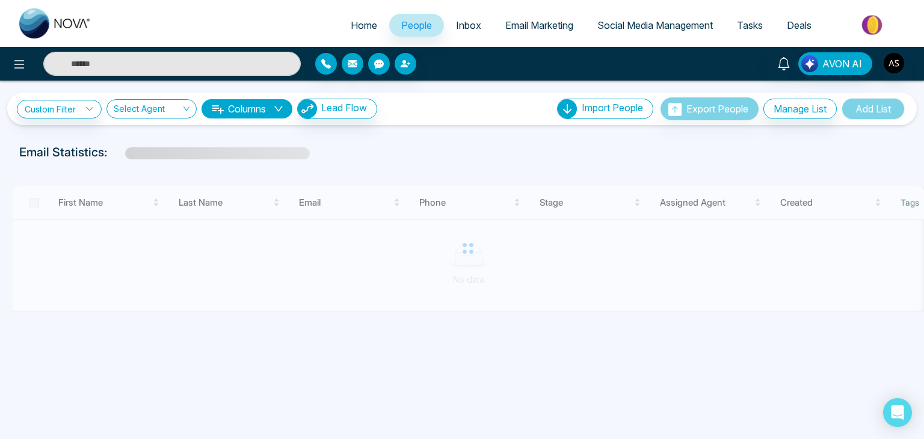
click at [456, 22] on span "Inbox" at bounding box center [468, 25] width 25 height 12
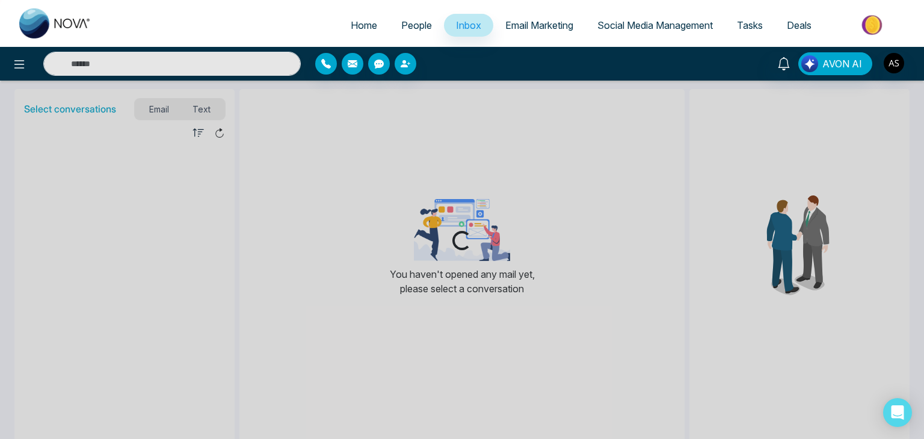
click at [367, 17] on link "Home" at bounding box center [364, 25] width 51 height 23
select select "*"
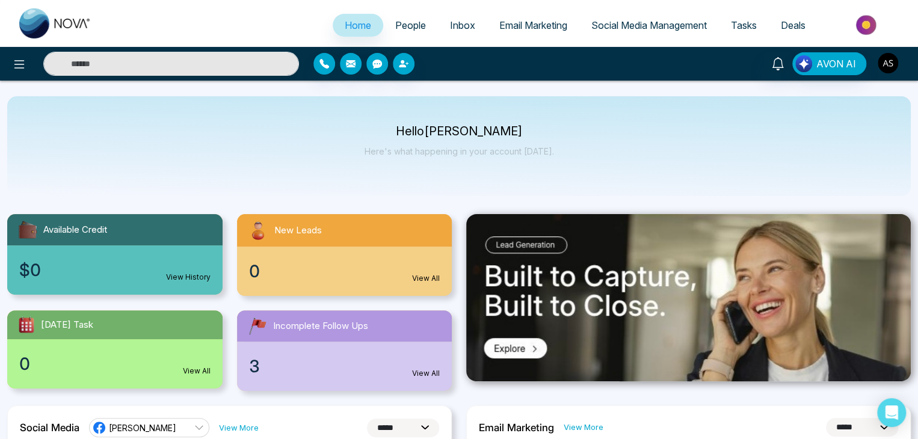
click at [887, 66] on img "button" at bounding box center [888, 63] width 20 height 20
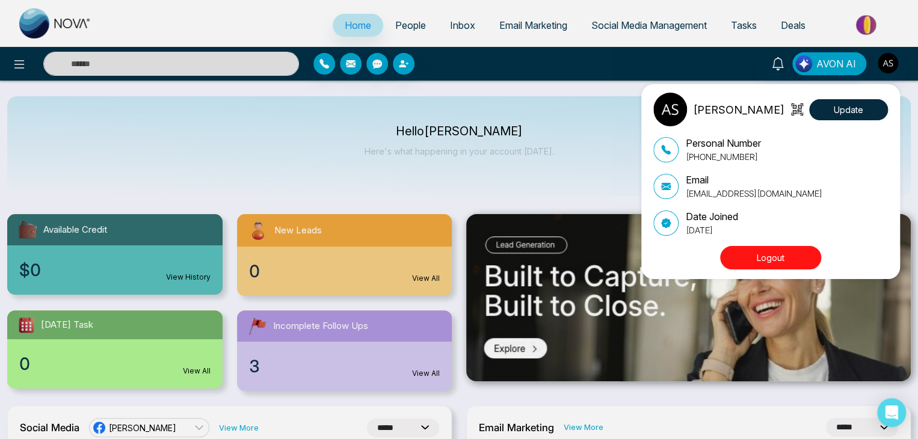
click at [798, 249] on button "Logout" at bounding box center [770, 257] width 101 height 23
